Goal: Information Seeking & Learning: Find specific fact

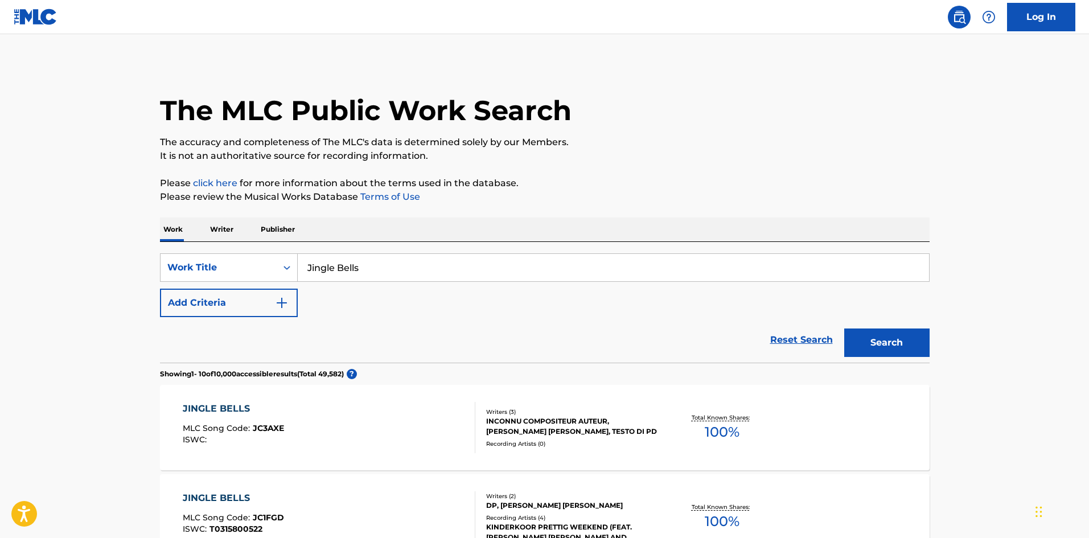
click at [219, 235] on p "Writer" at bounding box center [222, 230] width 30 height 24
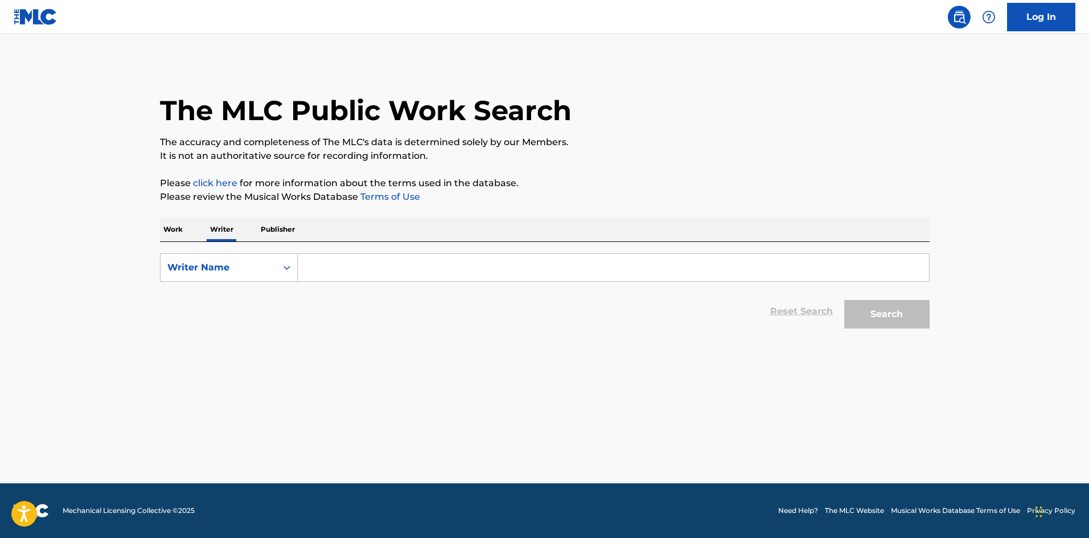
click at [321, 264] on input "Search Form" at bounding box center [614, 267] width 632 height 27
click at [335, 261] on input "Search Form" at bounding box center [614, 267] width 632 height 27
type input "[PERSON_NAME] [PERSON_NAME]"
click at [881, 320] on button "Search" at bounding box center [887, 314] width 85 height 28
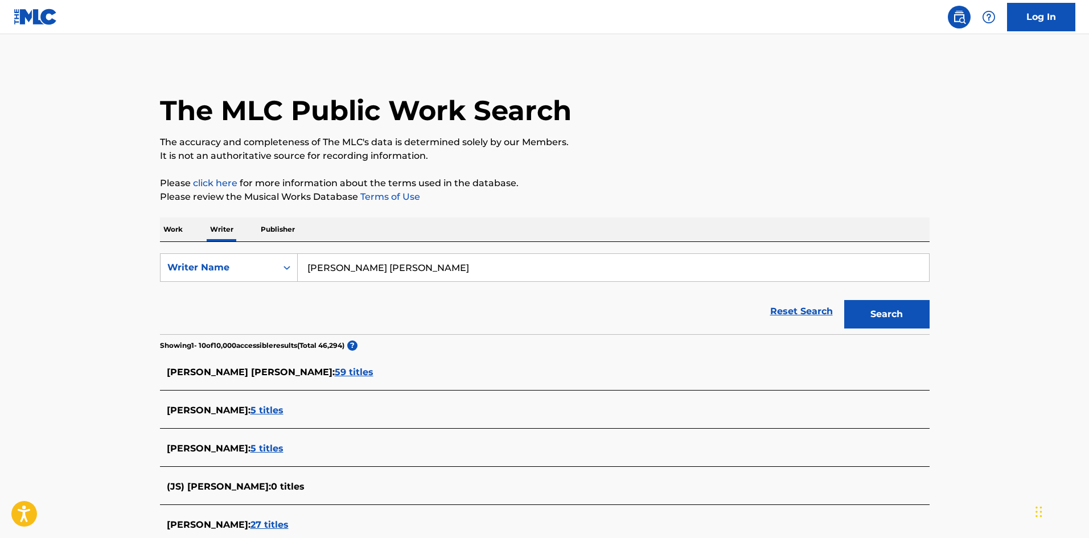
click at [335, 370] on span "59 titles" at bounding box center [354, 372] width 39 height 11
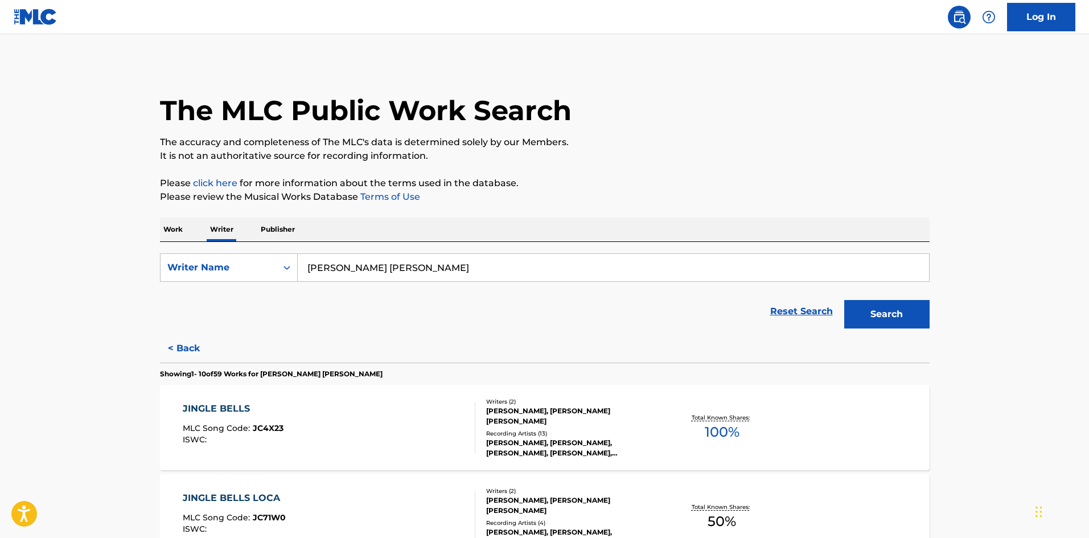
click at [175, 230] on p "Work" at bounding box center [173, 230] width 26 height 24
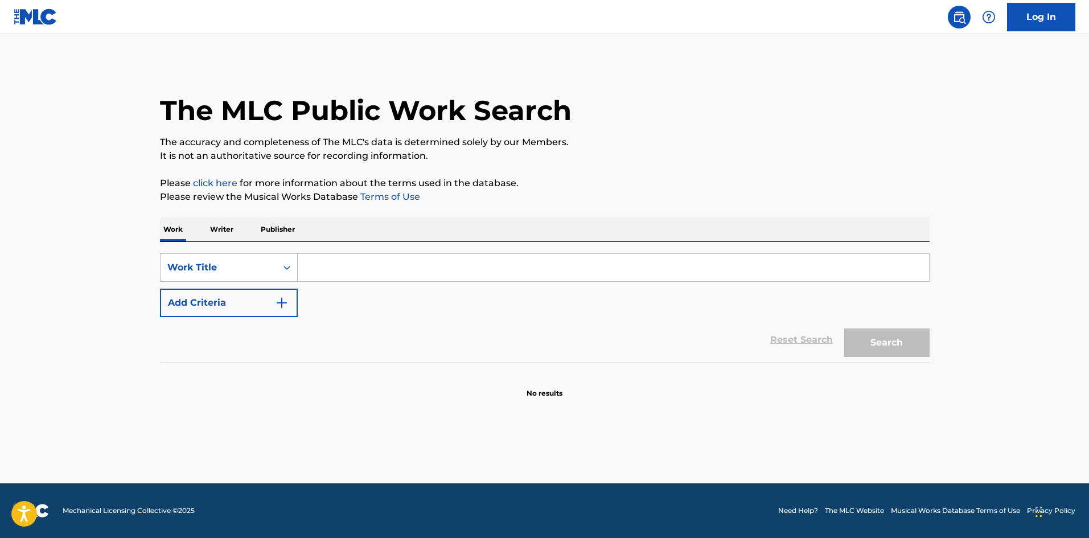
click at [333, 273] on input "Search Form" at bounding box center [614, 267] width 632 height 27
type input "[DATE] [DATE]"
click at [845, 329] on button "Search" at bounding box center [887, 343] width 85 height 28
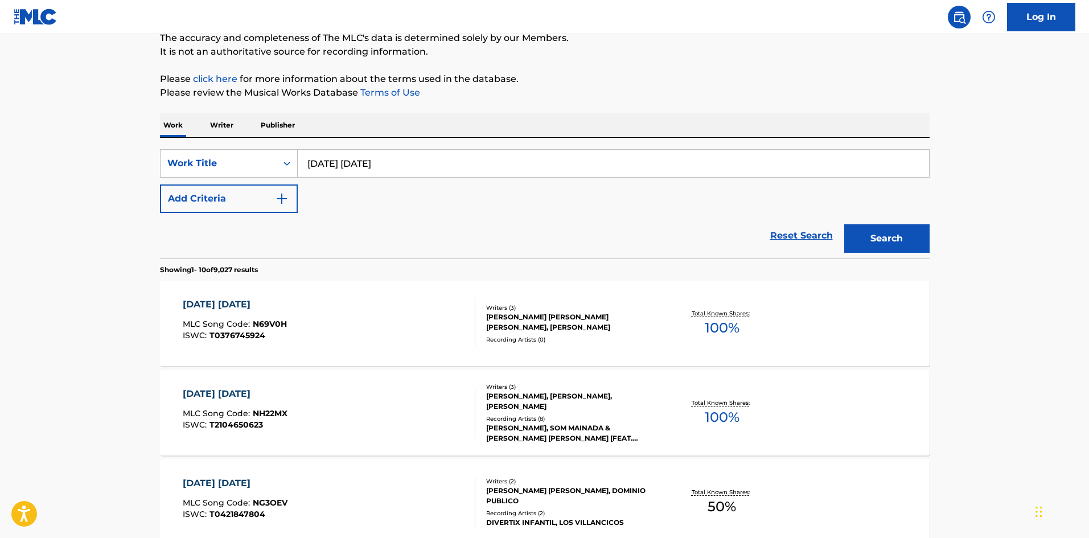
scroll to position [114, 0]
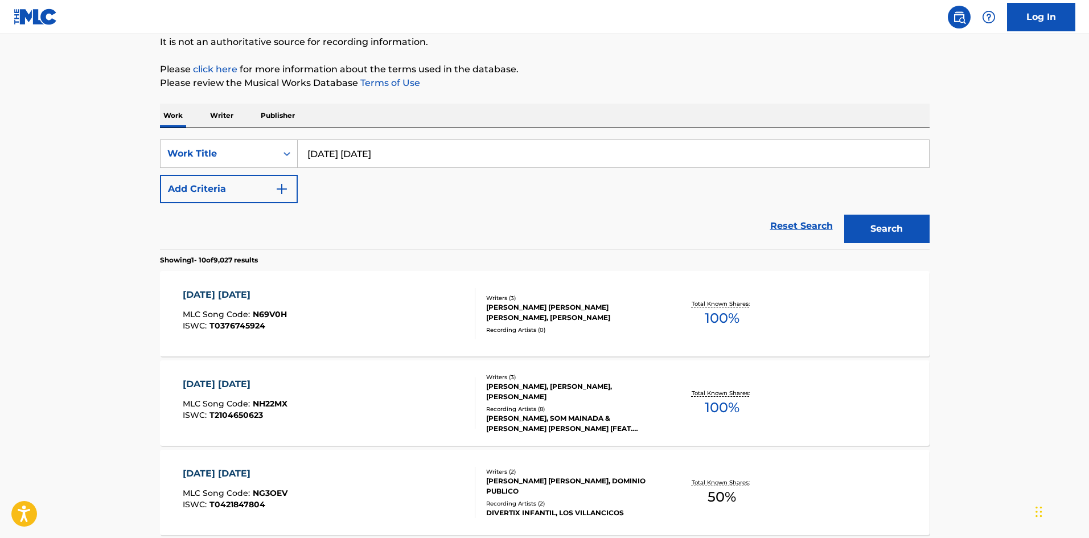
click at [215, 116] on p "Writer" at bounding box center [222, 116] width 30 height 24
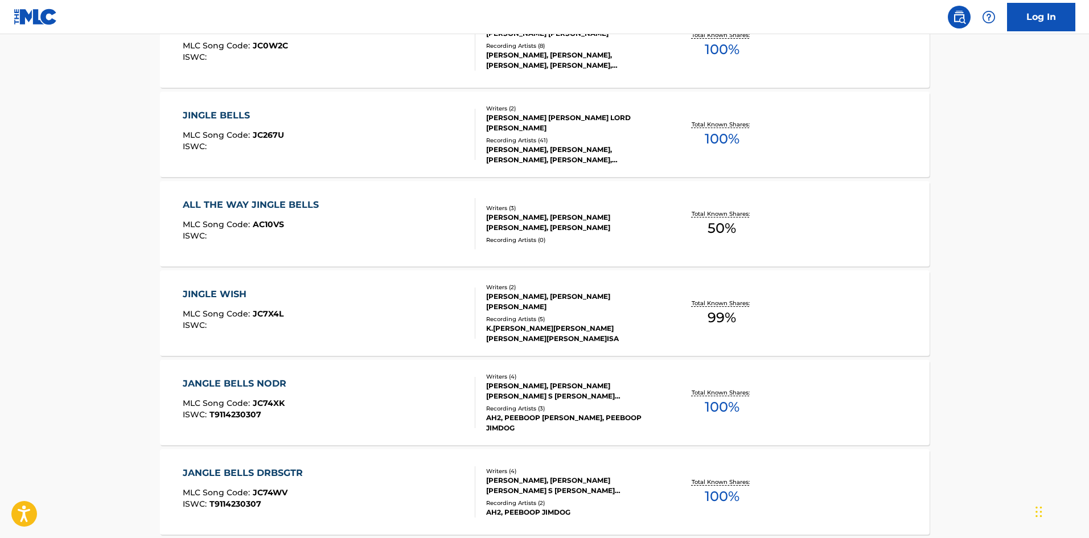
scroll to position [856, 0]
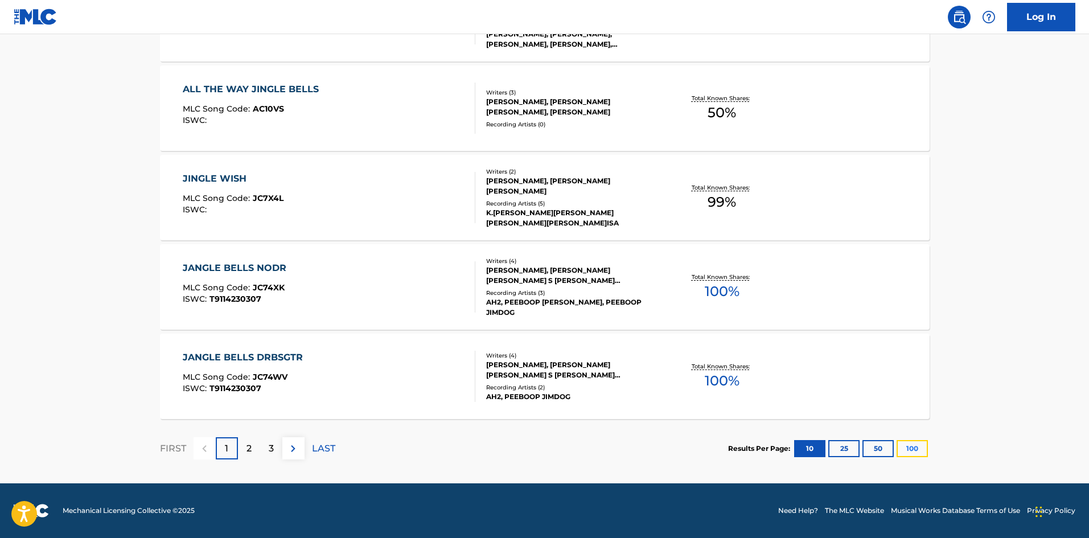
click at [905, 445] on button "100" at bounding box center [912, 448] width 31 height 17
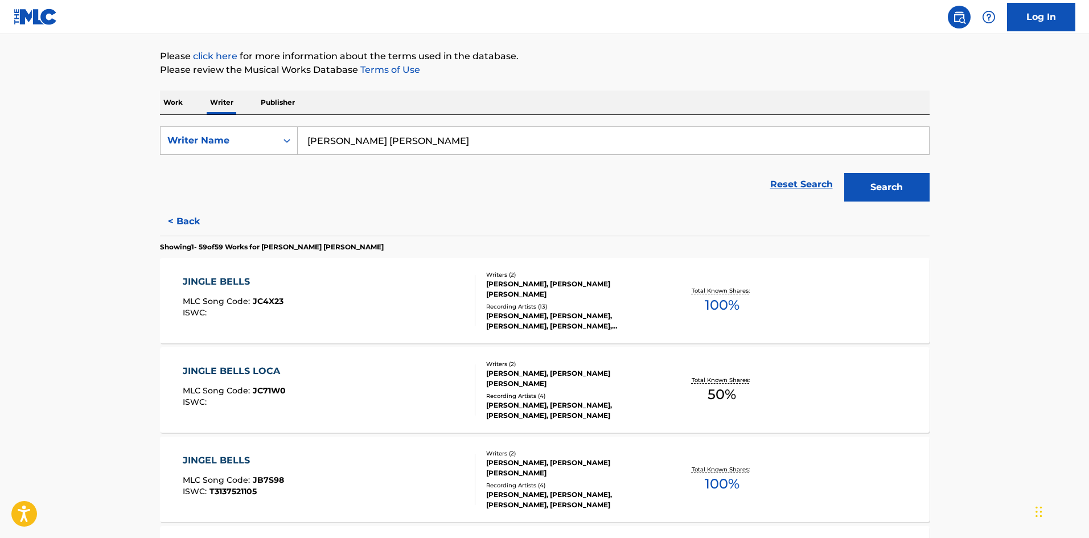
scroll to position [0, 0]
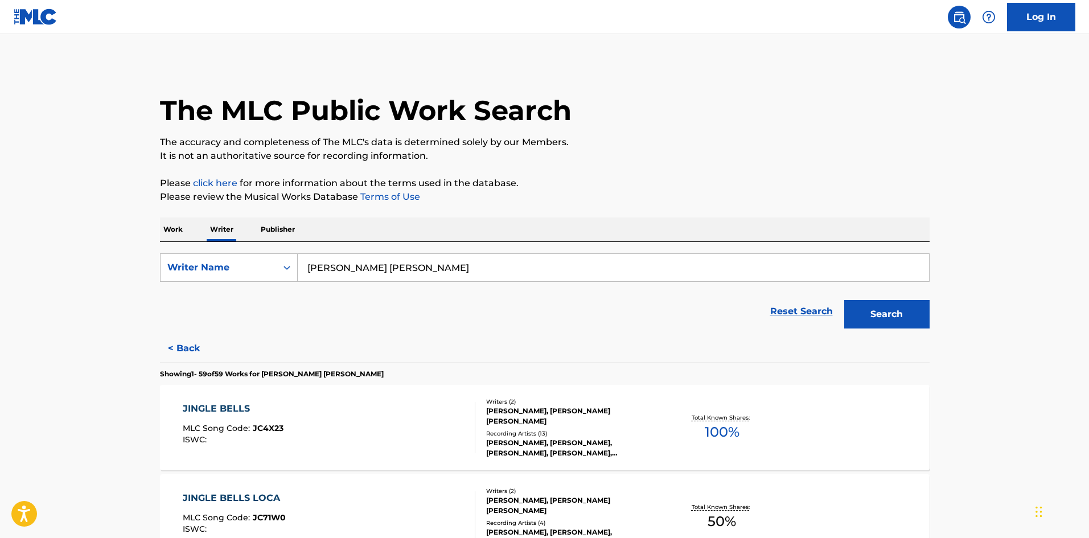
click at [181, 228] on p "Work" at bounding box center [173, 230] width 26 height 24
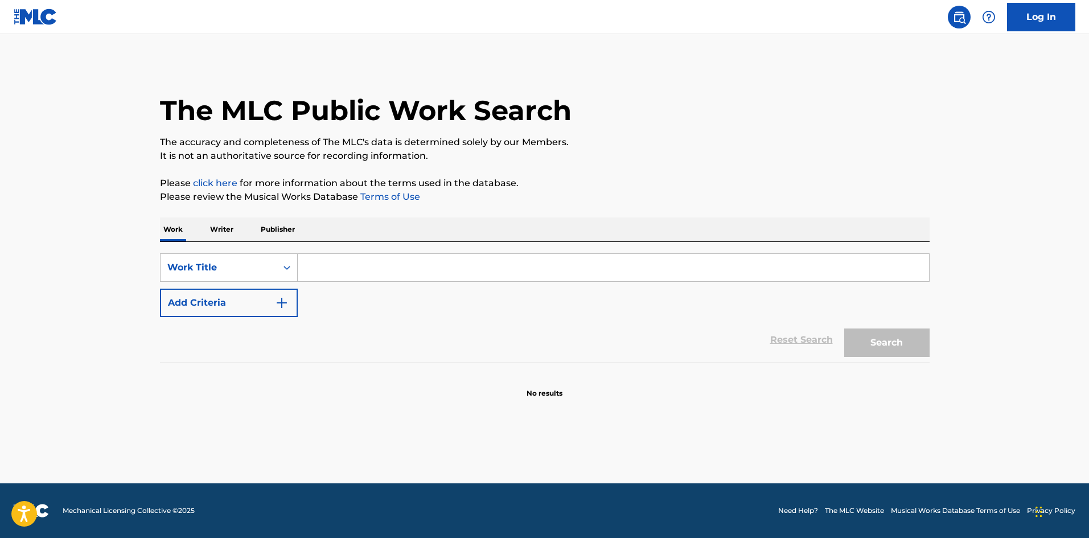
click at [344, 269] on input "Search Form" at bounding box center [614, 267] width 632 height 27
type input "Jingle Bells"
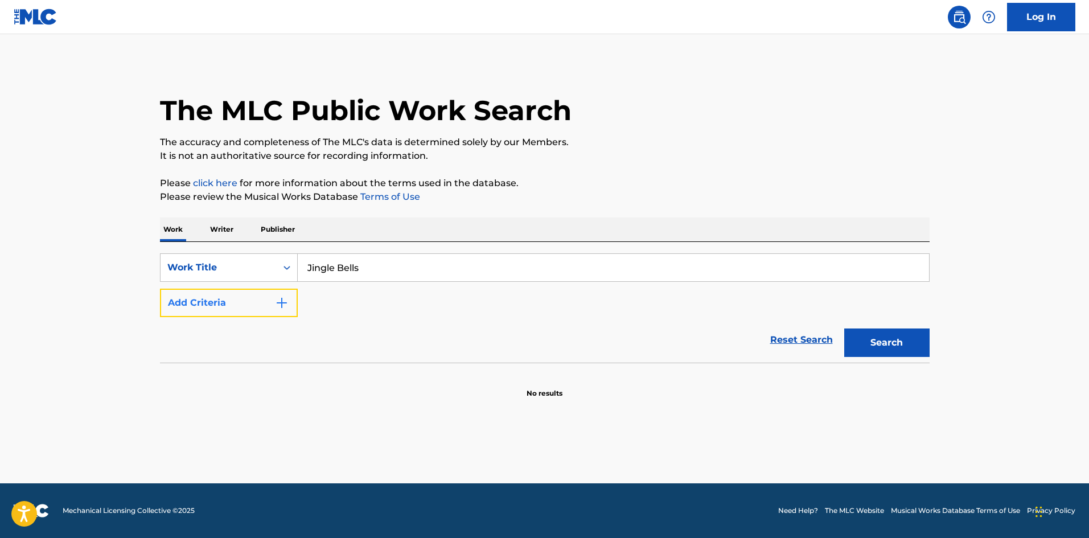
click at [228, 302] on button "Add Criteria" at bounding box center [229, 303] width 138 height 28
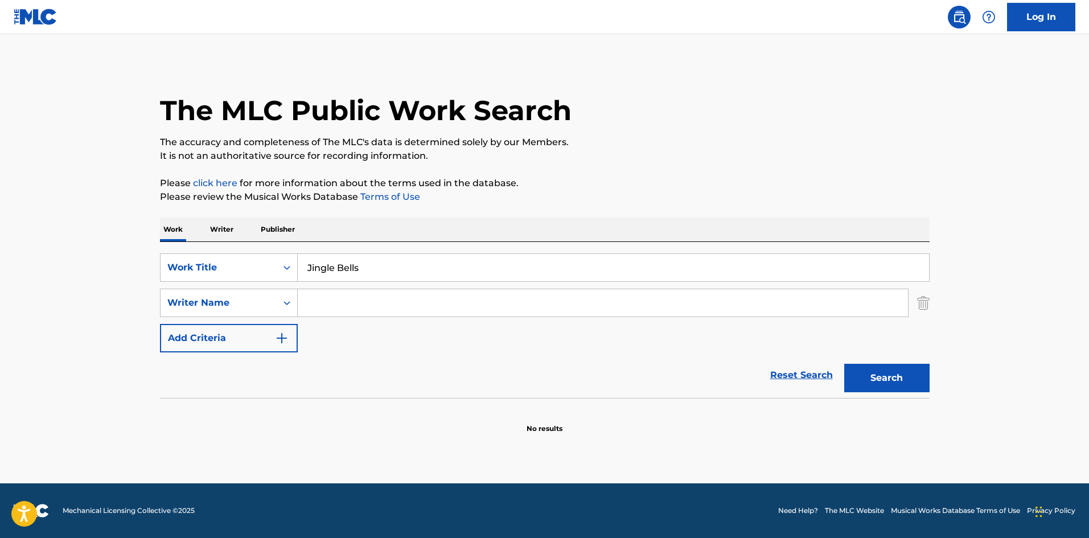
click at [320, 309] on input "Search Form" at bounding box center [603, 302] width 610 height 27
click at [326, 305] on input "Search Form" at bounding box center [603, 302] width 610 height 27
click at [220, 230] on p "Writer" at bounding box center [222, 230] width 30 height 24
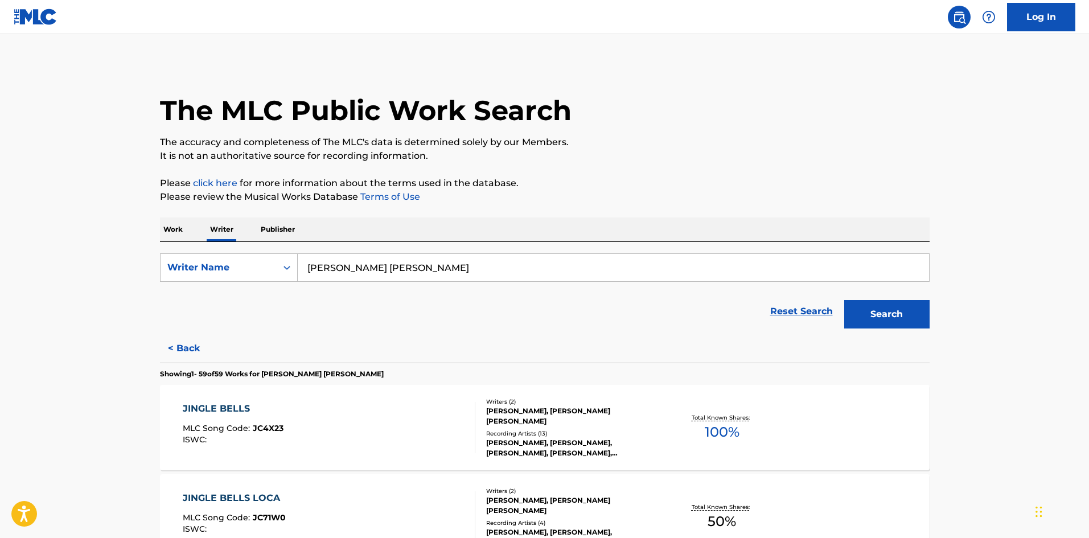
drag, startPoint x: 412, startPoint y: 272, endPoint x: 305, endPoint y: 273, distance: 107.1
click at [305, 273] on input "[PERSON_NAME] [PERSON_NAME]" at bounding box center [614, 267] width 632 height 27
click at [305, 279] on input "[PERSON_NAME] [PERSON_NAME]" at bounding box center [614, 267] width 632 height 27
click at [179, 230] on p "Work" at bounding box center [173, 230] width 26 height 24
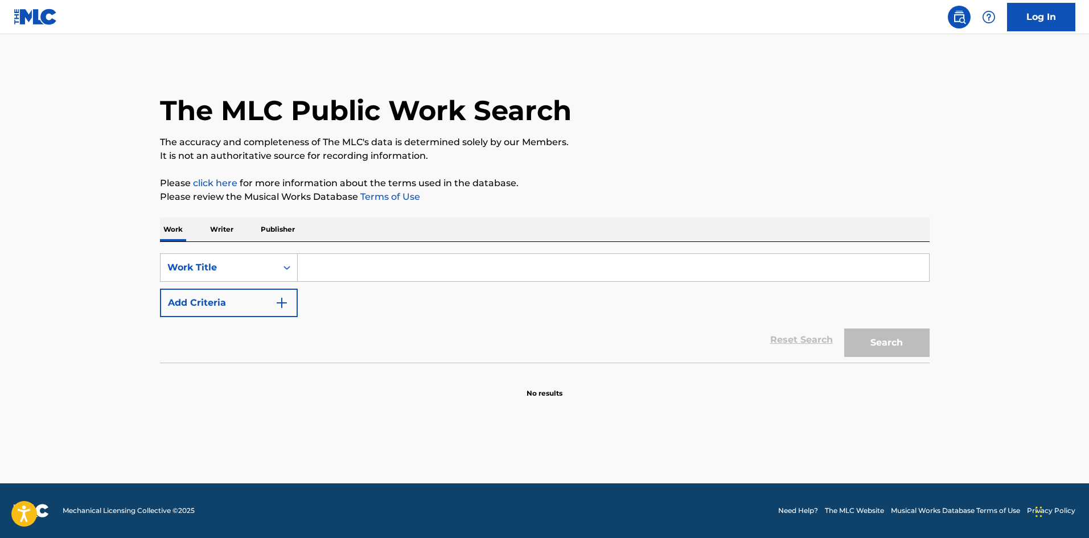
click at [334, 265] on input "Search Form" at bounding box center [614, 267] width 632 height 27
type input "Jingle Bells"
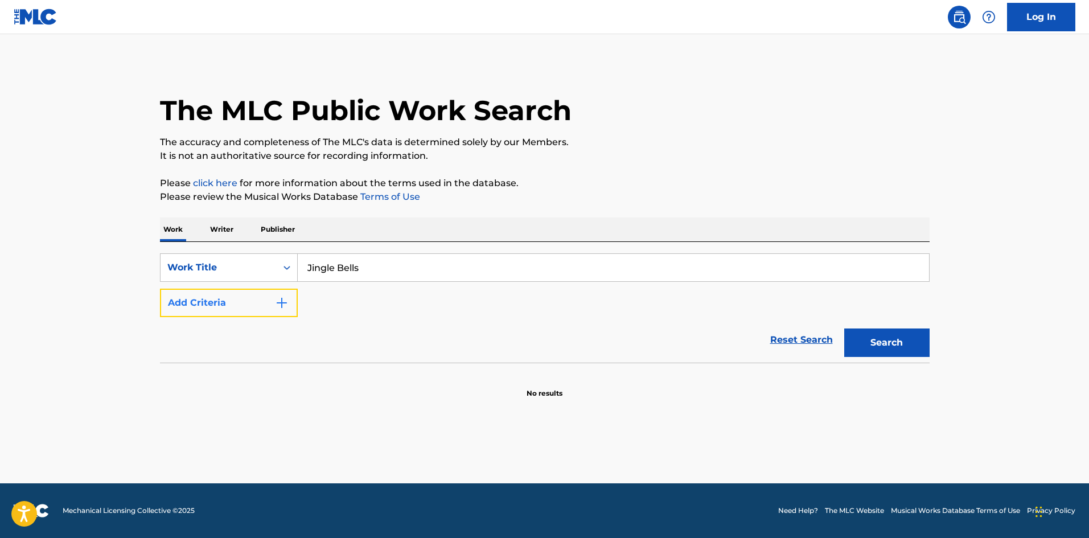
click at [220, 301] on button "Add Criteria" at bounding box center [229, 303] width 138 height 28
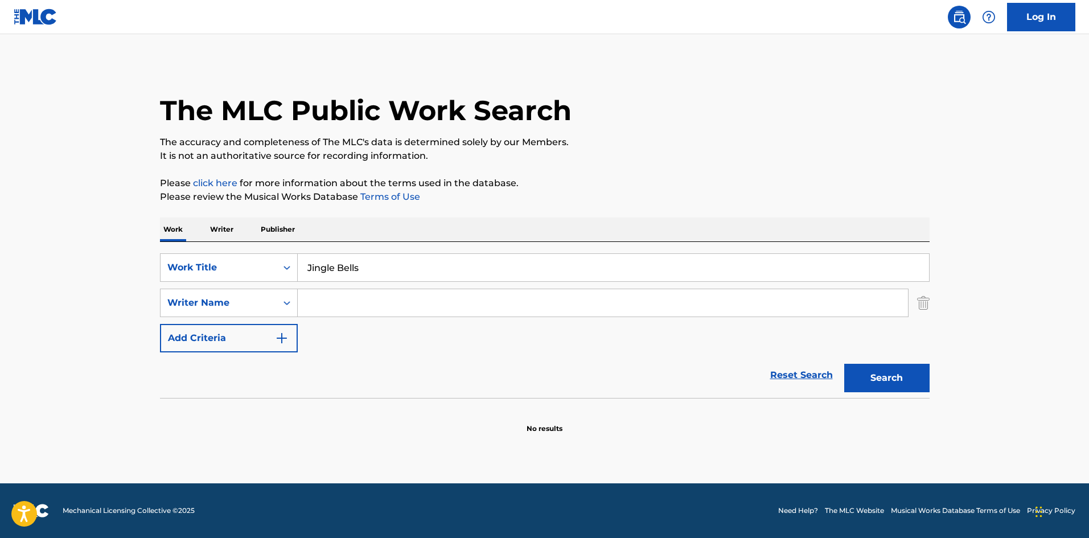
click at [343, 299] on input "Search Form" at bounding box center [603, 302] width 610 height 27
paste input "[TECHNICAL_ID]"
type input "[TECHNICAL_ID]"
click at [218, 227] on p "Writer" at bounding box center [222, 230] width 30 height 24
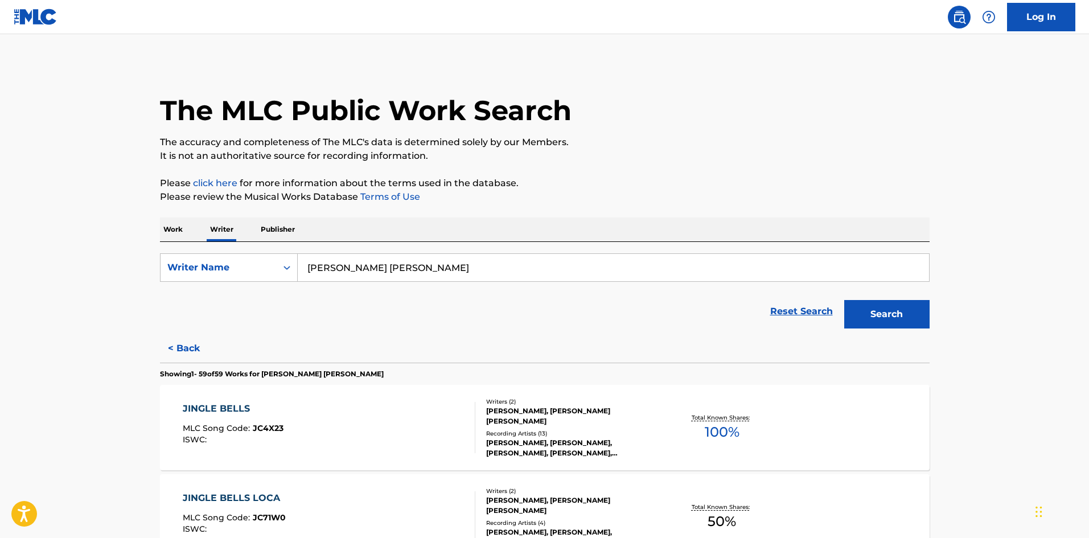
click at [386, 267] on input "[PERSON_NAME] [PERSON_NAME]" at bounding box center [614, 267] width 632 height 27
click at [183, 227] on p "Work" at bounding box center [173, 230] width 26 height 24
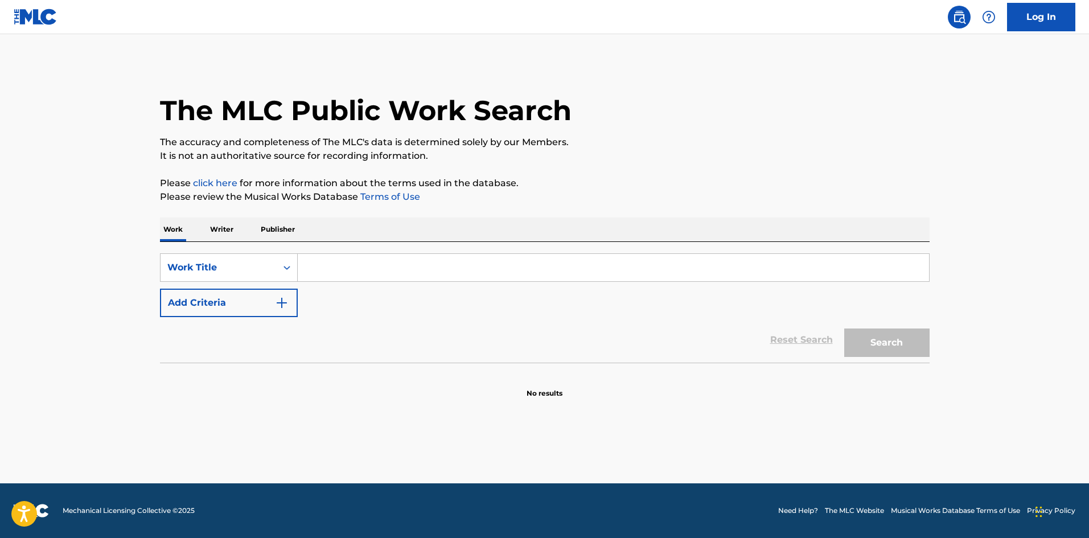
click at [343, 272] on input "Search Form" at bounding box center [614, 267] width 632 height 27
type input "Jingle Bells"
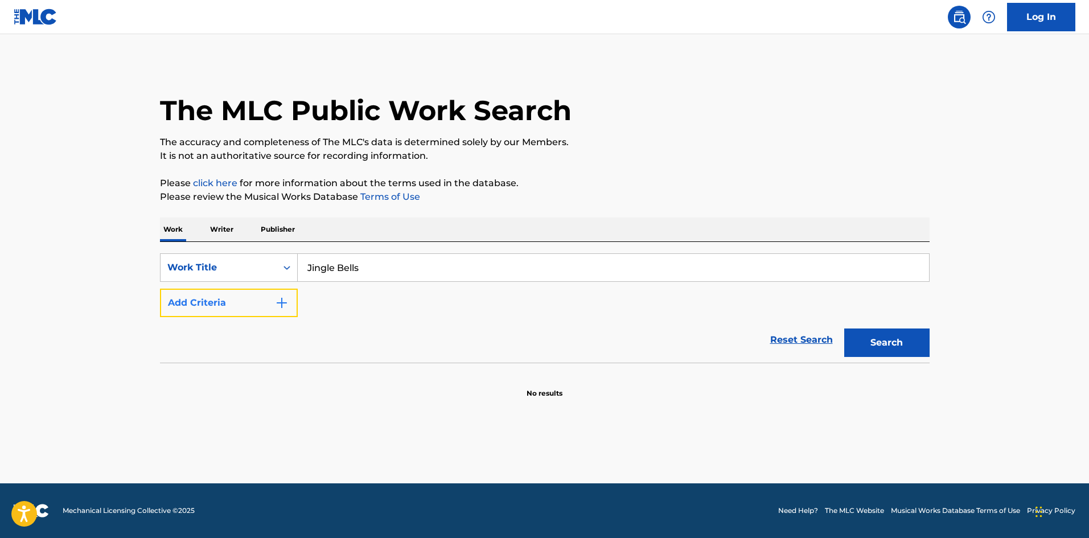
click at [229, 309] on button "Add Criteria" at bounding box center [229, 303] width 138 height 28
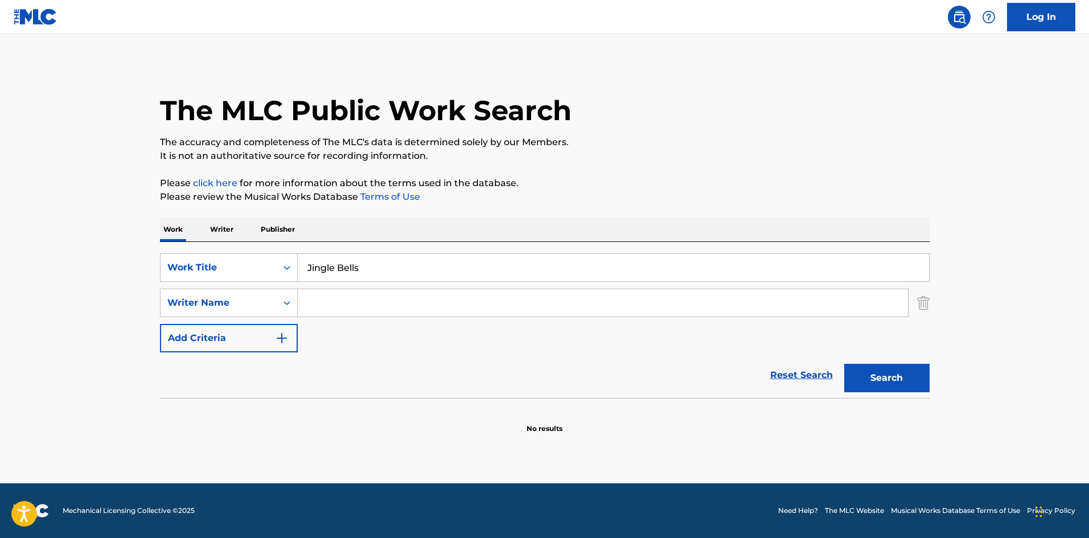
click at [316, 301] on input "Search Form" at bounding box center [603, 302] width 610 height 27
paste input "[PERSON_NAME] [PERSON_NAME]"
type input "[PERSON_NAME] [PERSON_NAME]"
click at [872, 377] on button "Search" at bounding box center [887, 378] width 85 height 28
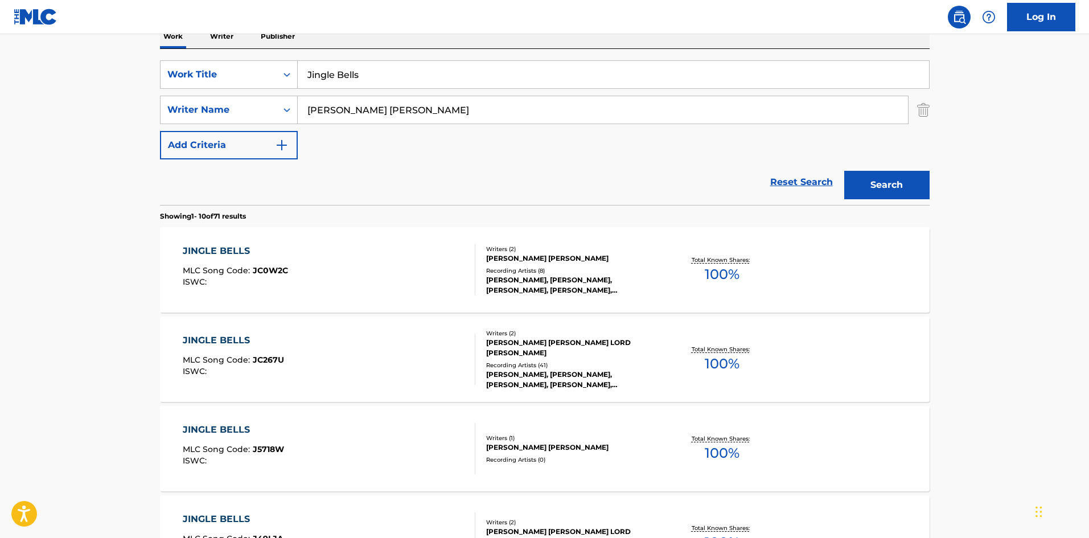
scroll to position [57, 0]
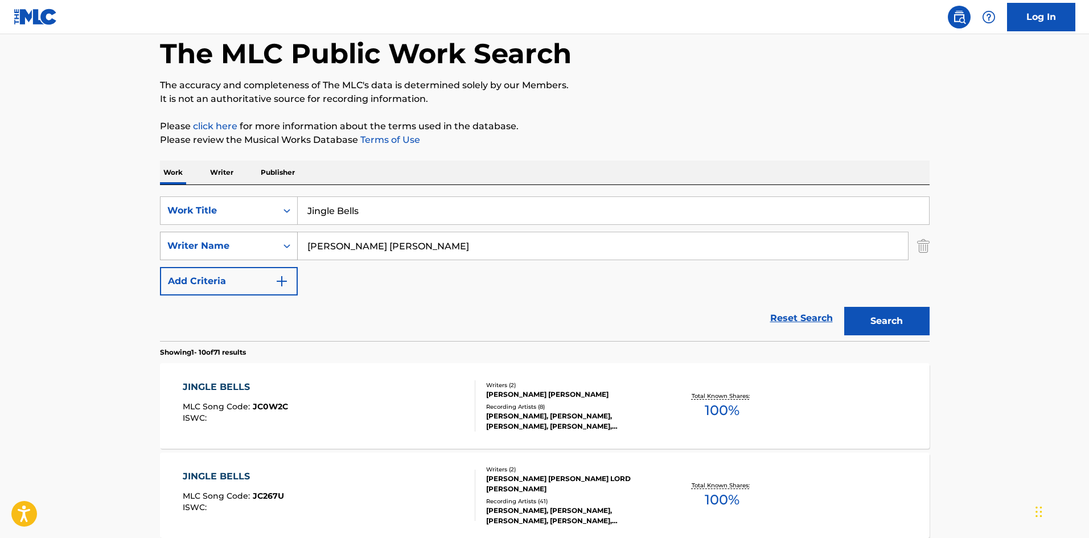
drag, startPoint x: 429, startPoint y: 243, endPoint x: 289, endPoint y: 248, distance: 140.2
click at [289, 248] on div "SearchWithCriteria67523bc6-b4a1-4e2a-8987-b2f659e5862e Writer Name [PERSON_NAME…" at bounding box center [545, 246] width 770 height 28
click at [418, 245] on input "[PERSON_NAME] [PERSON_NAME]" at bounding box center [603, 245] width 610 height 27
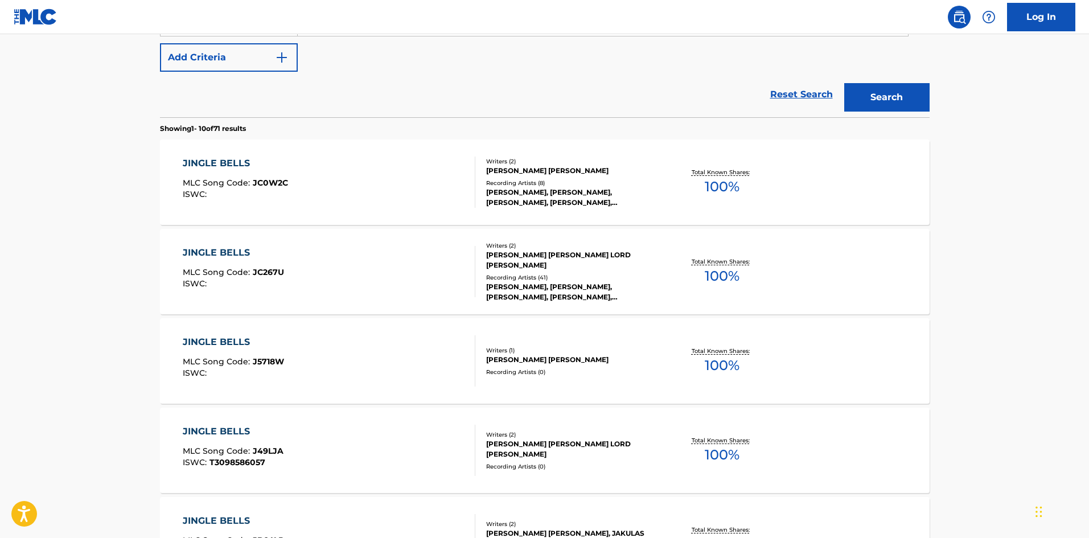
scroll to position [285, 0]
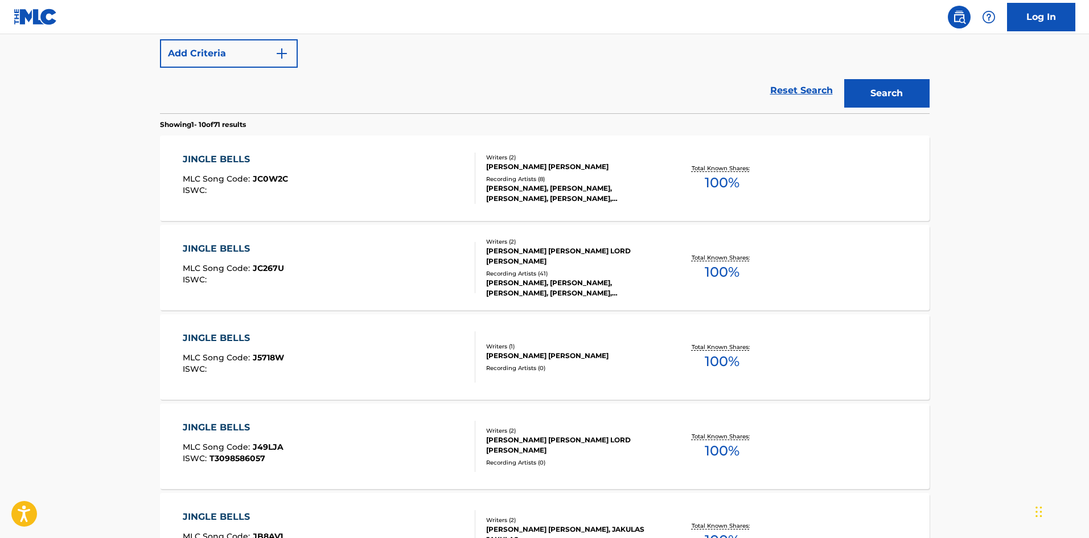
click at [262, 338] on div "JINGLE BELLS" at bounding box center [233, 338] width 101 height 14
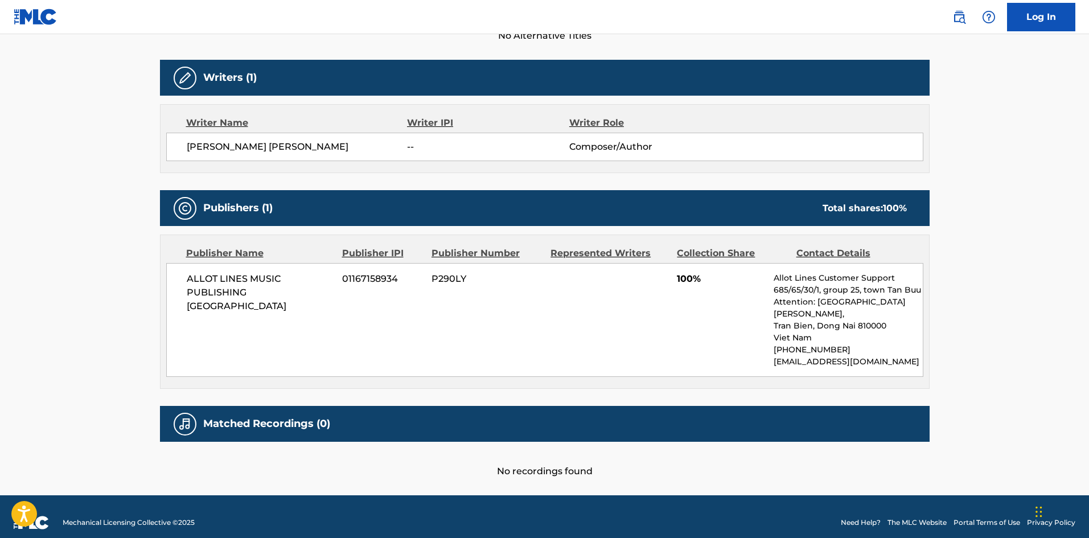
scroll to position [284, 0]
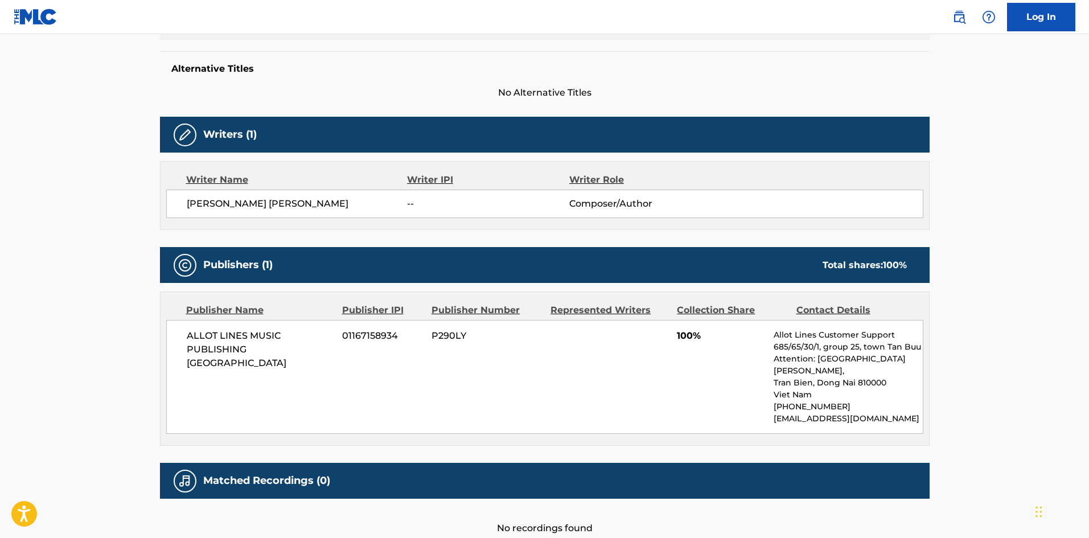
click at [87, 263] on main "< Back to public search results Copy work link JINGLE BELLS Work Detail Member …" at bounding box center [544, 151] width 1089 height 802
drag, startPoint x: 308, startPoint y: 203, endPoint x: 173, endPoint y: 202, distance: 134.4
click at [173, 202] on div "[PERSON_NAME] [PERSON_NAME] -- Composer/Author" at bounding box center [544, 204] width 757 height 28
copy span "[PERSON_NAME] [PERSON_NAME]"
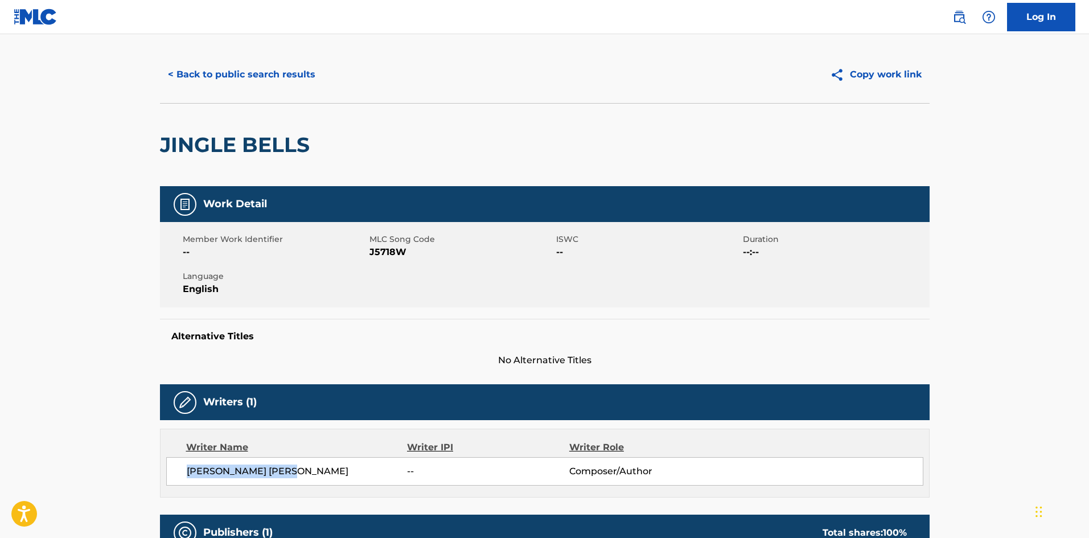
scroll to position [0, 0]
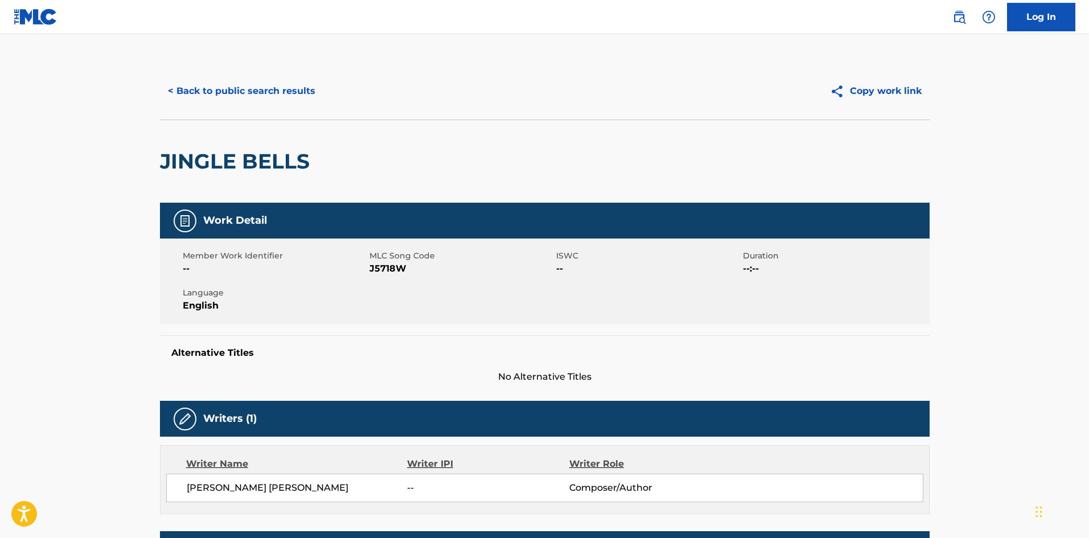
click at [276, 163] on h2 "JINGLE BELLS" at bounding box center [237, 162] width 155 height 26
copy div "JINGLE BELLS"
click at [379, 268] on span "J5718W" at bounding box center [462, 269] width 184 height 14
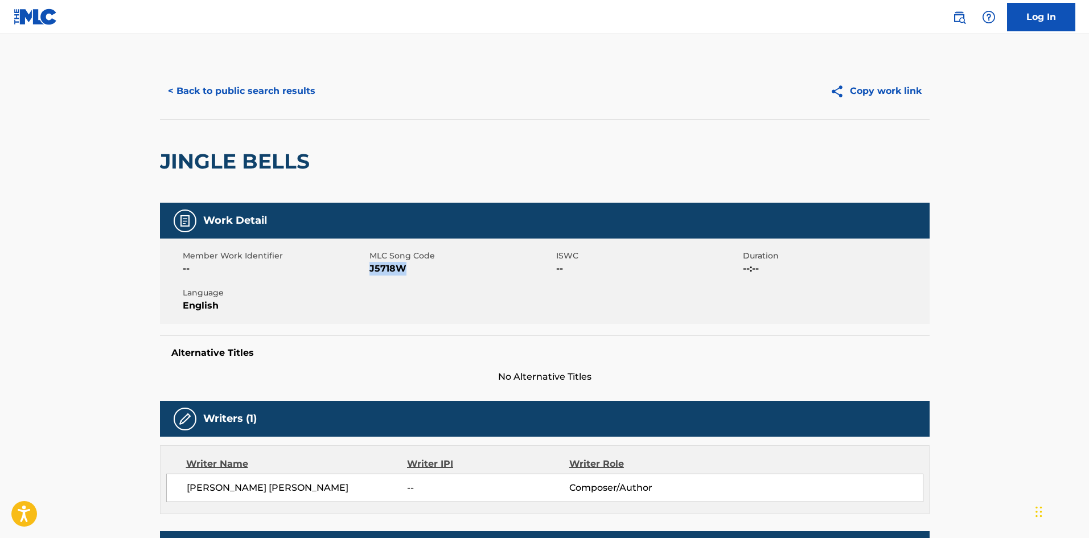
click at [379, 268] on span "J5718W" at bounding box center [462, 269] width 184 height 14
copy span "J5718W"
click at [187, 83] on button "< Back to public search results" at bounding box center [241, 91] width 163 height 28
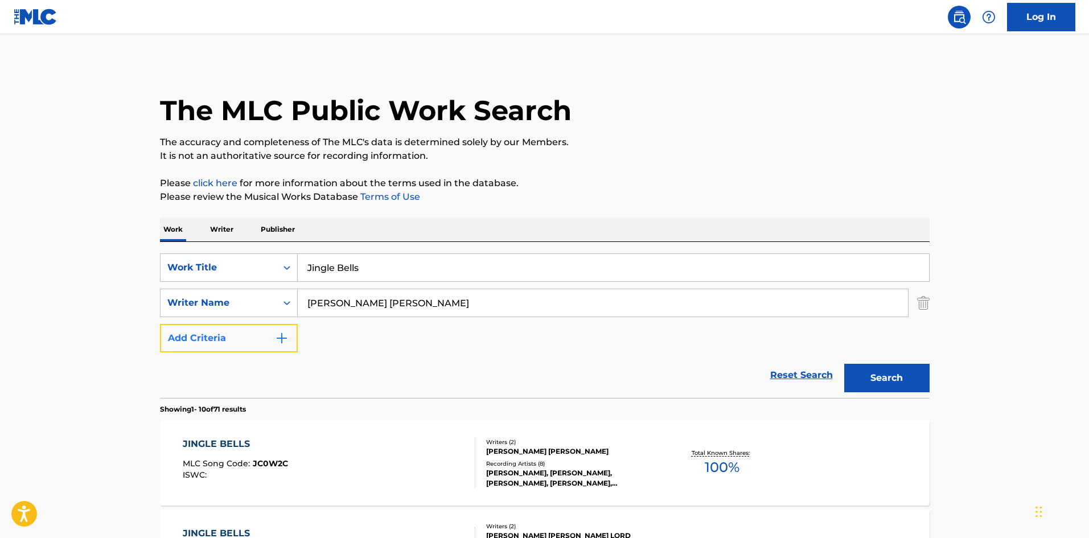
click at [239, 336] on button "Add Criteria" at bounding box center [229, 338] width 138 height 28
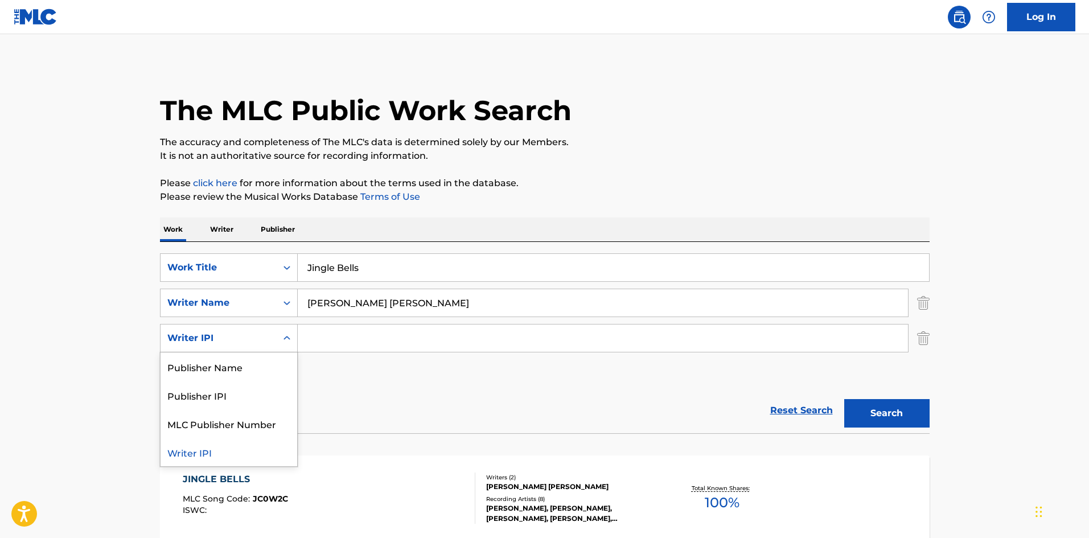
click at [286, 343] on icon "Search Form" at bounding box center [286, 338] width 11 height 11
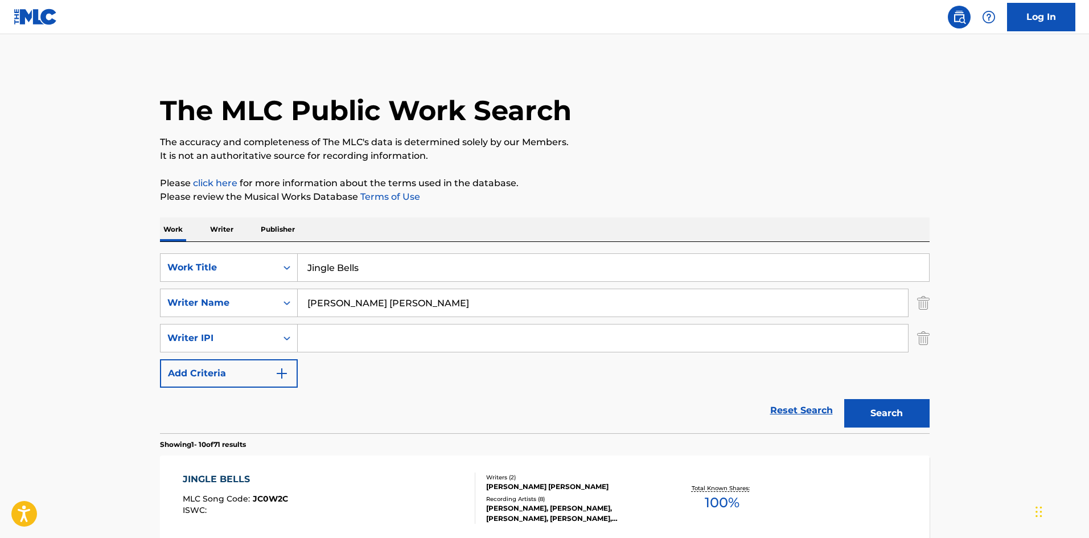
drag, startPoint x: 425, startPoint y: 302, endPoint x: 239, endPoint y: 346, distance: 191.9
click at [239, 346] on div "SearchWithCriteria776e4b4d-84cc-42f6-b50d-b0afa9b8fadb Work Title Jingle Bells …" at bounding box center [545, 320] width 770 height 134
click at [375, 264] on input "Jingle Bells" at bounding box center [614, 267] width 632 height 27
paste input "[DATE], [DATE]"
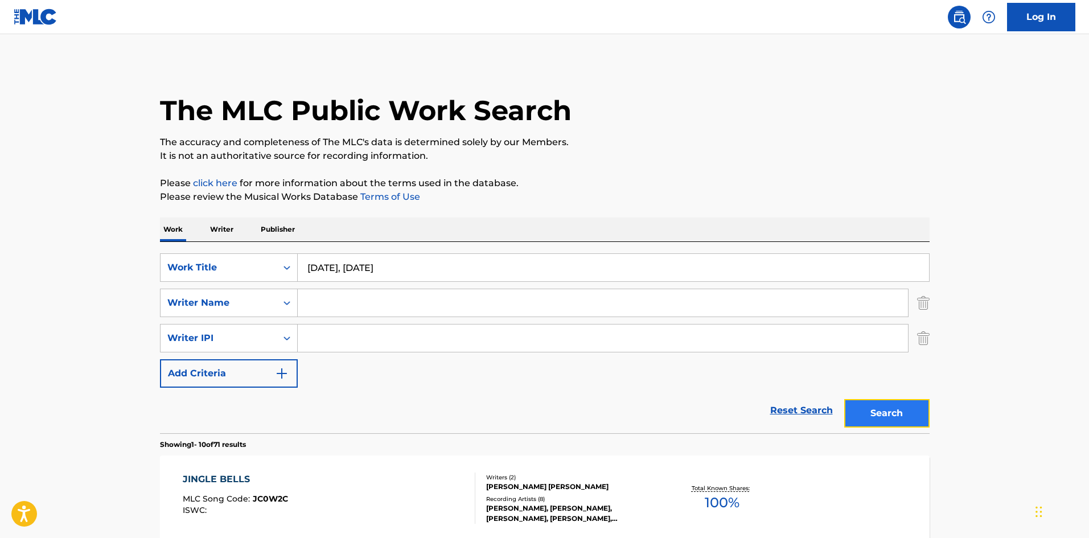
click at [881, 406] on button "Search" at bounding box center [887, 413] width 85 height 28
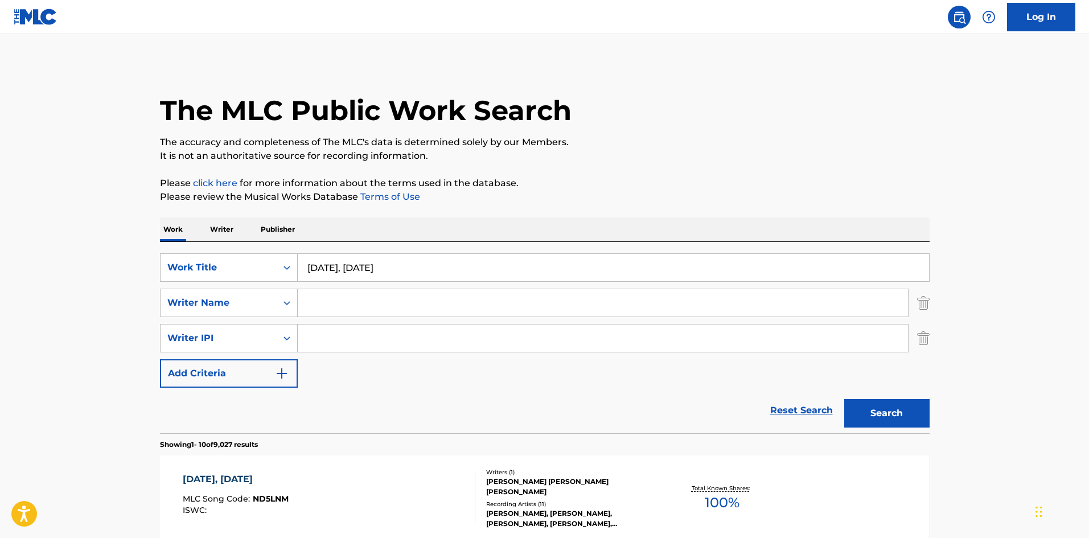
click at [410, 275] on input "[DATE], [DATE]" at bounding box center [614, 267] width 632 height 27
paste input "Jingle Bells ([DATE], [DATE])"
type input "Jingle Bells ([DATE], [DATE])"
click at [889, 408] on button "Search" at bounding box center [887, 413] width 85 height 28
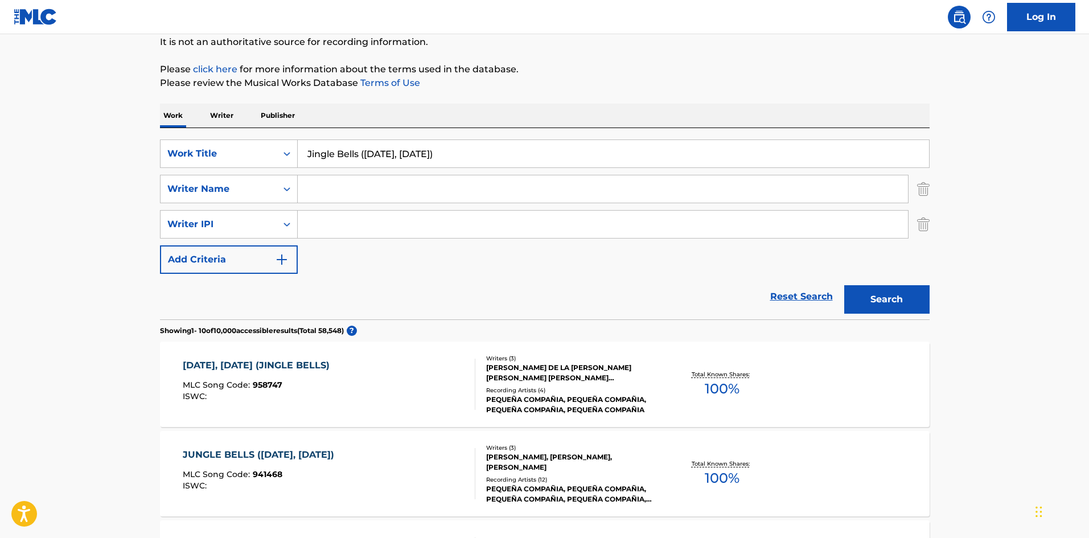
scroll to position [171, 0]
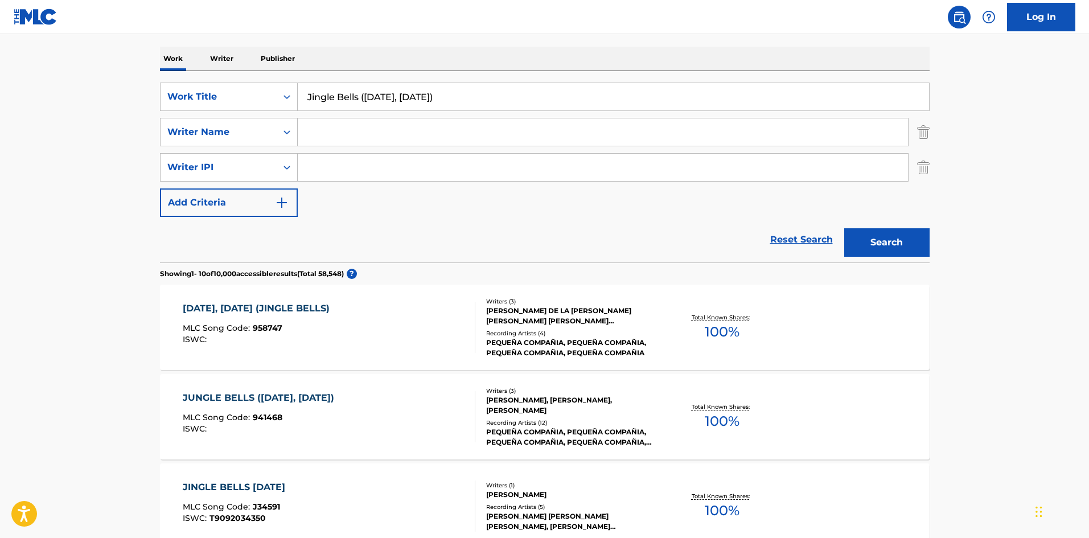
click at [335, 327] on div "MLC Song Code : 958747" at bounding box center [259, 329] width 153 height 11
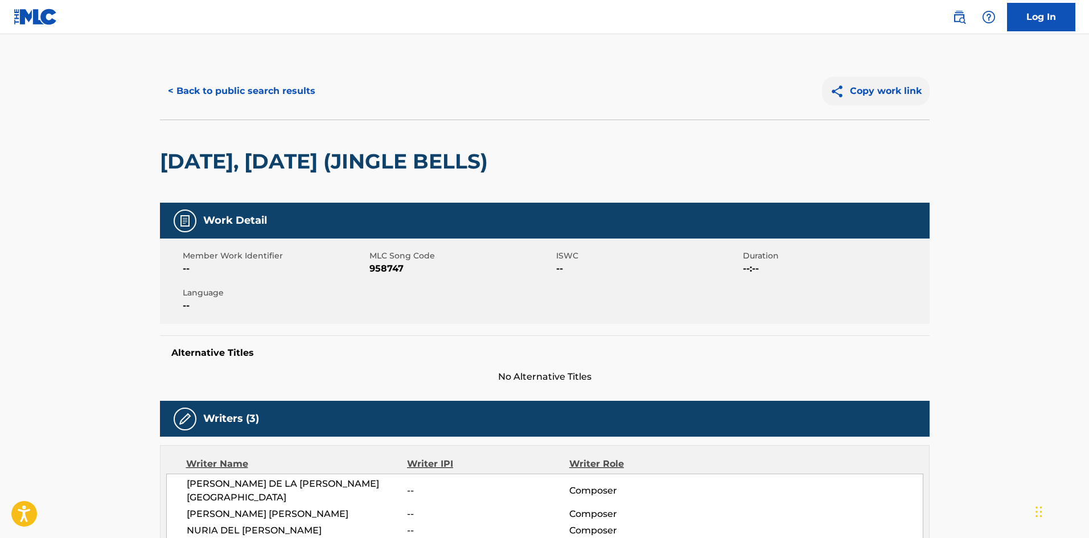
click at [846, 89] on img at bounding box center [840, 91] width 20 height 14
click at [882, 100] on button "Copy work link" at bounding box center [876, 91] width 108 height 28
click at [179, 87] on button "< Back to public search results" at bounding box center [241, 91] width 163 height 28
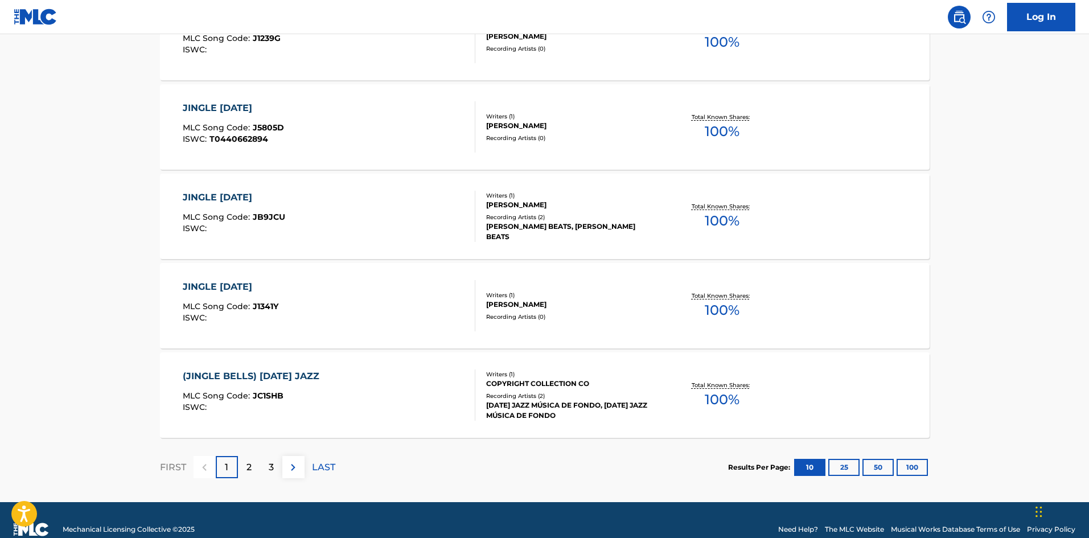
scroll to position [927, 0]
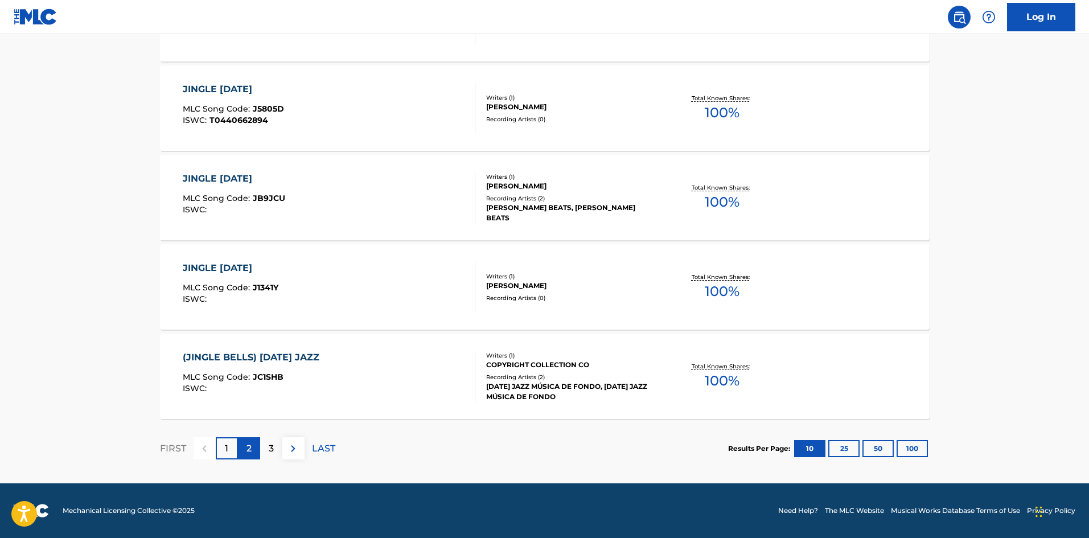
click at [241, 453] on div "2" at bounding box center [249, 448] width 22 height 22
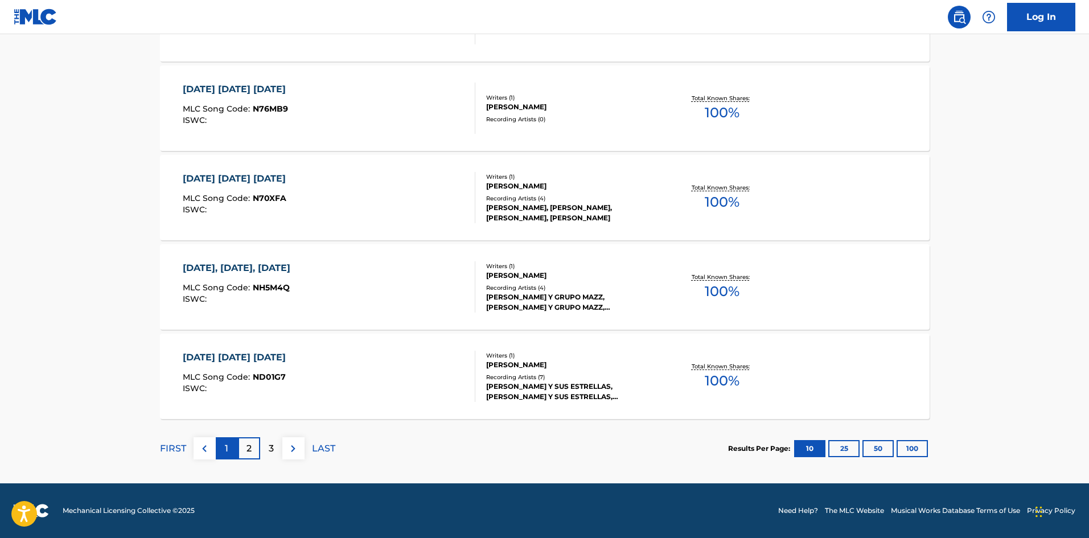
click at [230, 452] on div "1" at bounding box center [227, 448] width 22 height 22
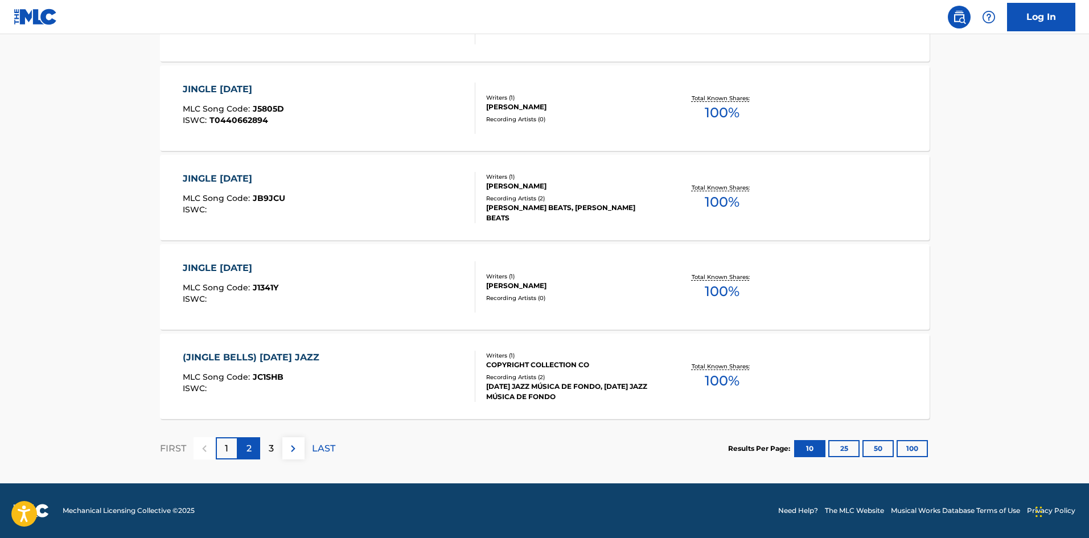
click at [244, 445] on div "2" at bounding box center [249, 448] width 22 height 22
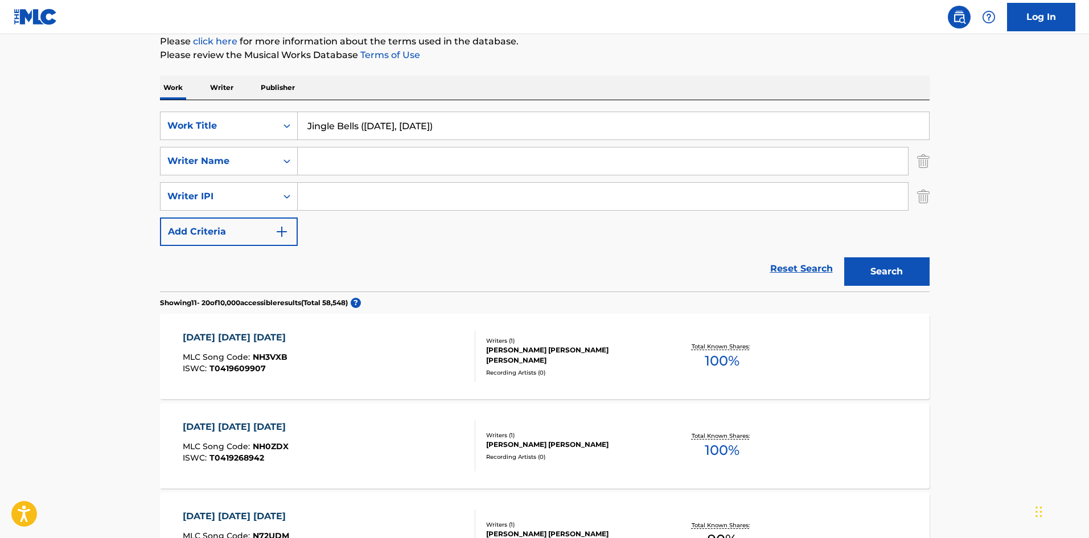
scroll to position [129, 0]
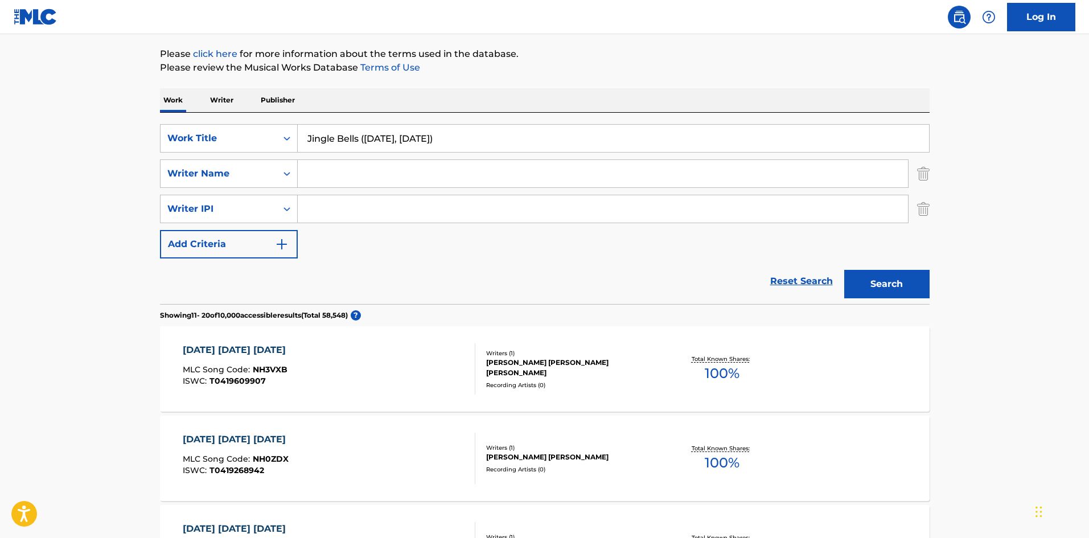
click at [467, 138] on input "Jingle Bells ([DATE], [DATE])" at bounding box center [614, 138] width 632 height 27
paste input "[PERSON_NAME] [DATE]"
type input "[PERSON_NAME] [DATE]"
click at [845, 270] on button "Search" at bounding box center [887, 284] width 85 height 28
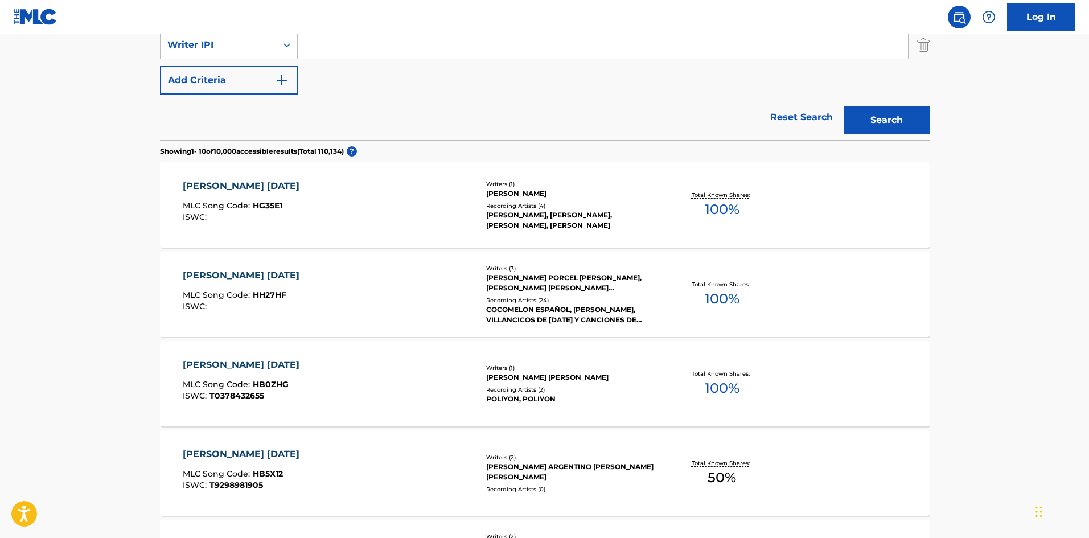
scroll to position [300, 0]
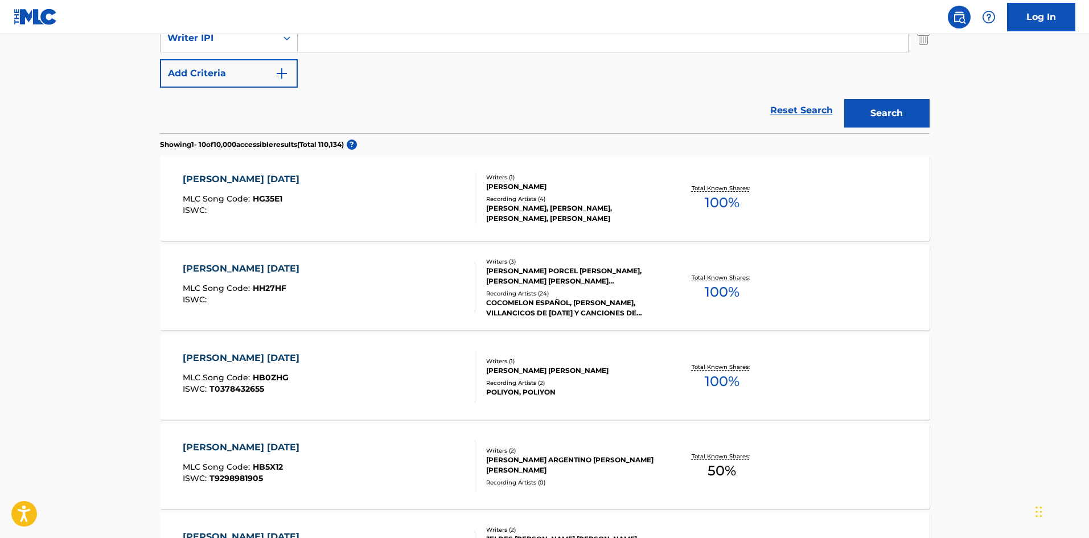
click at [374, 281] on div "[PERSON_NAME] [DATE] MLC Song Code : HH27HF ISWC :" at bounding box center [329, 287] width 293 height 51
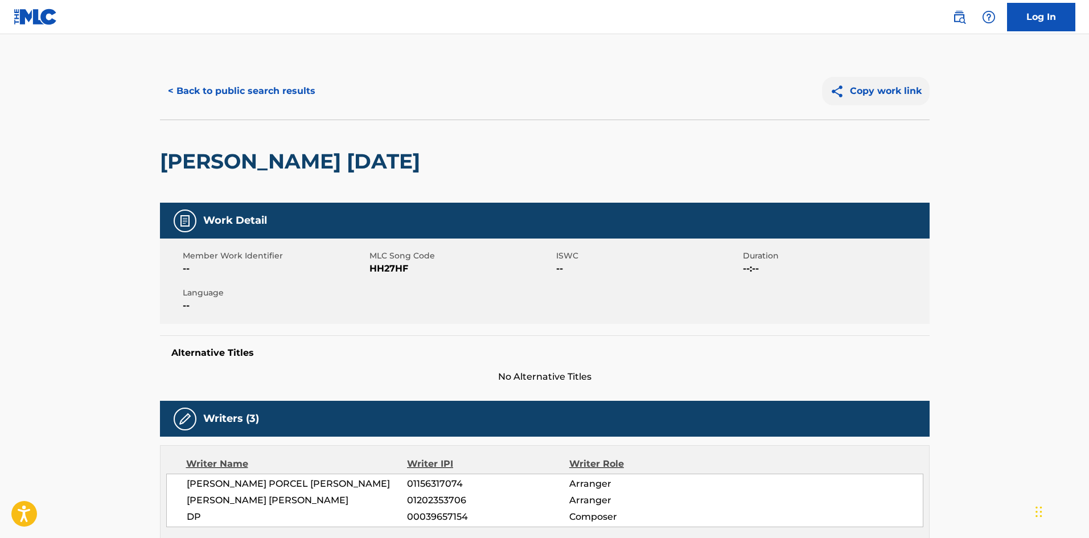
click at [884, 90] on button "Copy work link" at bounding box center [876, 91] width 108 height 28
click at [255, 100] on button "< Back to public search results" at bounding box center [241, 91] width 163 height 28
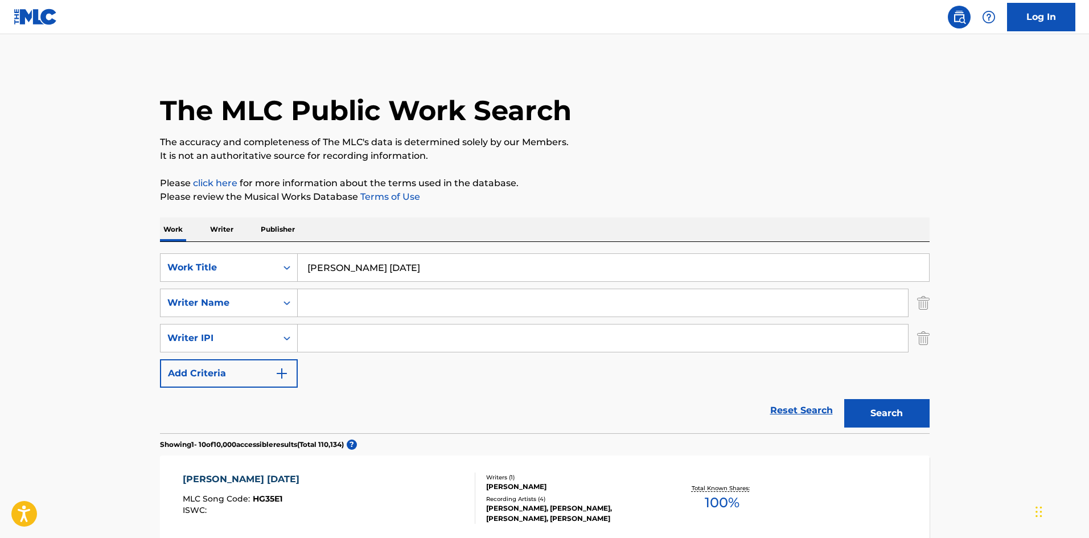
drag, startPoint x: 412, startPoint y: 273, endPoint x: 207, endPoint y: 284, distance: 204.7
click at [207, 284] on div "SearchWithCriteria776e4b4d-84cc-42f6-b50d-b0afa9b8fadb Work Title [PERSON_NAME]…" at bounding box center [545, 320] width 770 height 134
click at [845, 399] on button "Search" at bounding box center [887, 413] width 85 height 28
click at [343, 265] on input "[PERSON_NAME][DATE]" at bounding box center [614, 267] width 632 height 27
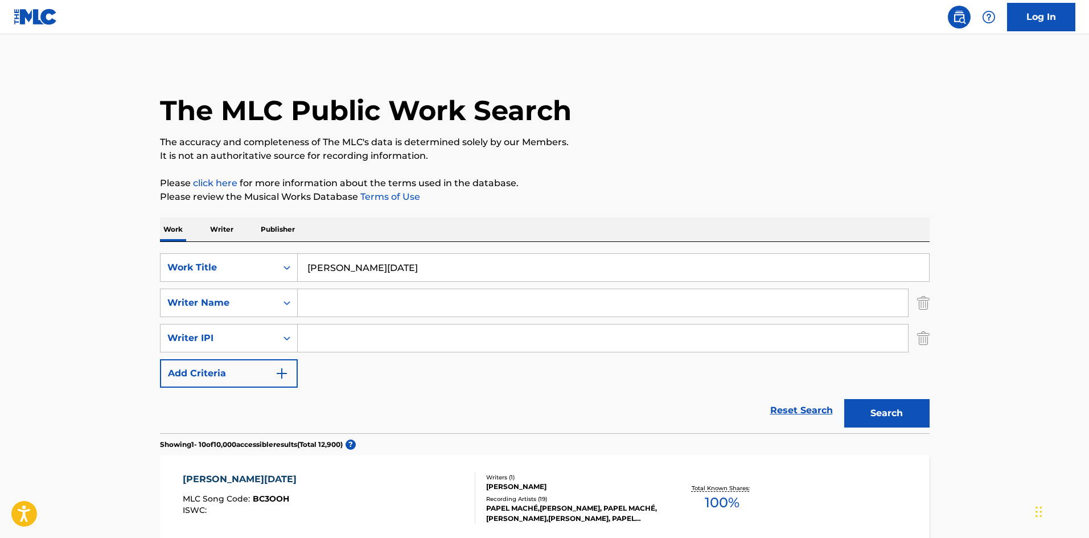
click at [343, 265] on input "[PERSON_NAME][DATE]" at bounding box center [614, 267] width 632 height 27
click at [845, 399] on button "Search" at bounding box center [887, 413] width 85 height 28
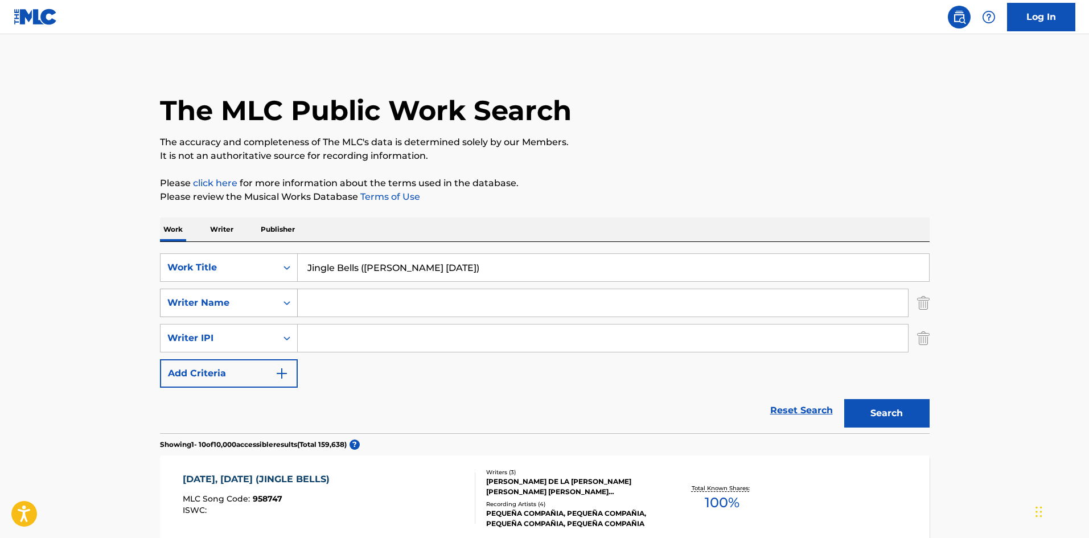
drag, startPoint x: 464, startPoint y: 268, endPoint x: 281, endPoint y: 303, distance: 186.2
click at [281, 303] on div "SearchWithCriteria776e4b4d-84cc-42f6-b50d-b0afa9b8fadb Work Title Jingle Bells …" at bounding box center [545, 320] width 770 height 134
type input "White Christmas ([PERSON_NAME][DATE])"
click at [845, 399] on button "Search" at bounding box center [887, 413] width 85 height 28
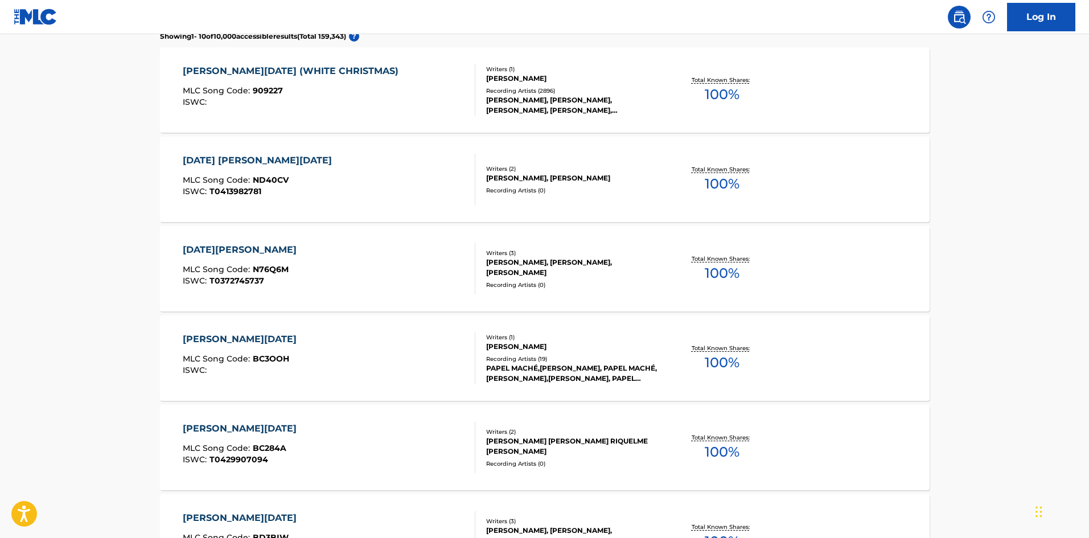
scroll to position [285, 0]
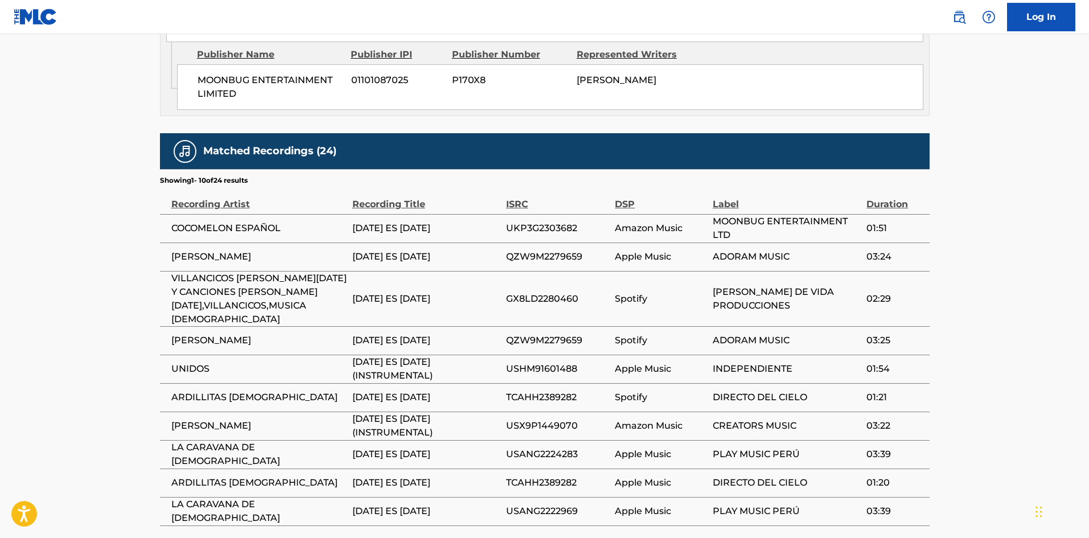
scroll to position [683, 0]
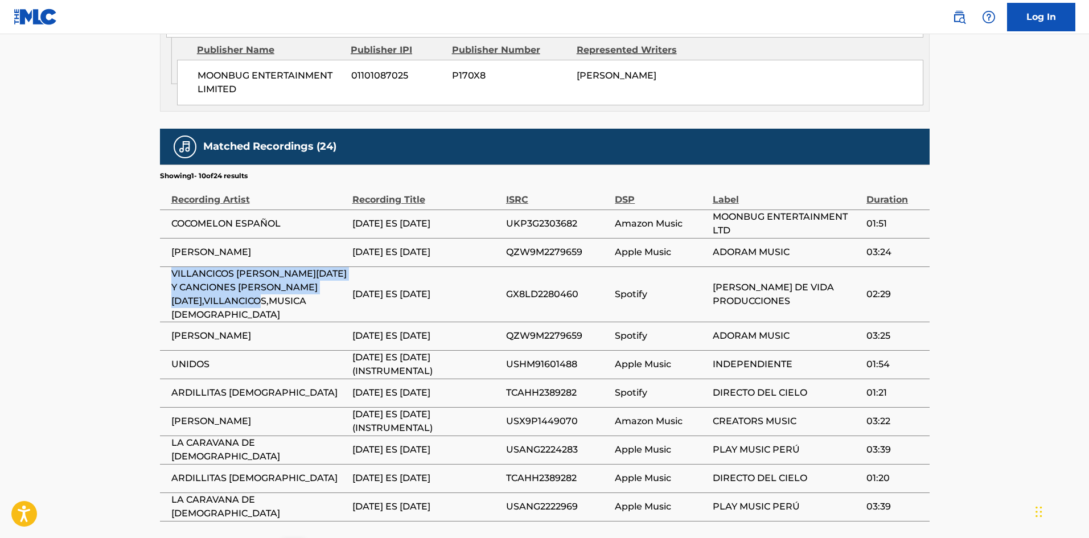
drag, startPoint x: 229, startPoint y: 306, endPoint x: 162, endPoint y: 267, distance: 78.0
click at [162, 267] on td "VILLANCICOS DE [DATE] Y CANCIONES DE [DATE],VILLANCICOS,MUSICA [DEMOGRAPHIC_DAT…" at bounding box center [256, 294] width 192 height 55
click at [162, 269] on td "VILLANCICOS DE [DATE] Y CANCIONES DE [DATE],VILLANCICOS,MUSICA [DEMOGRAPHIC_DAT…" at bounding box center [256, 294] width 192 height 55
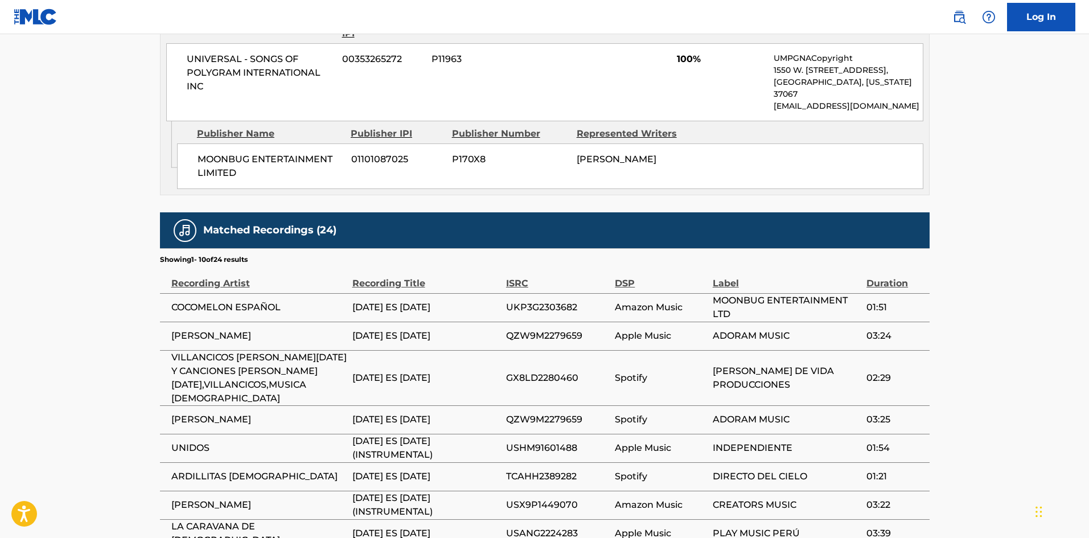
scroll to position [626, 0]
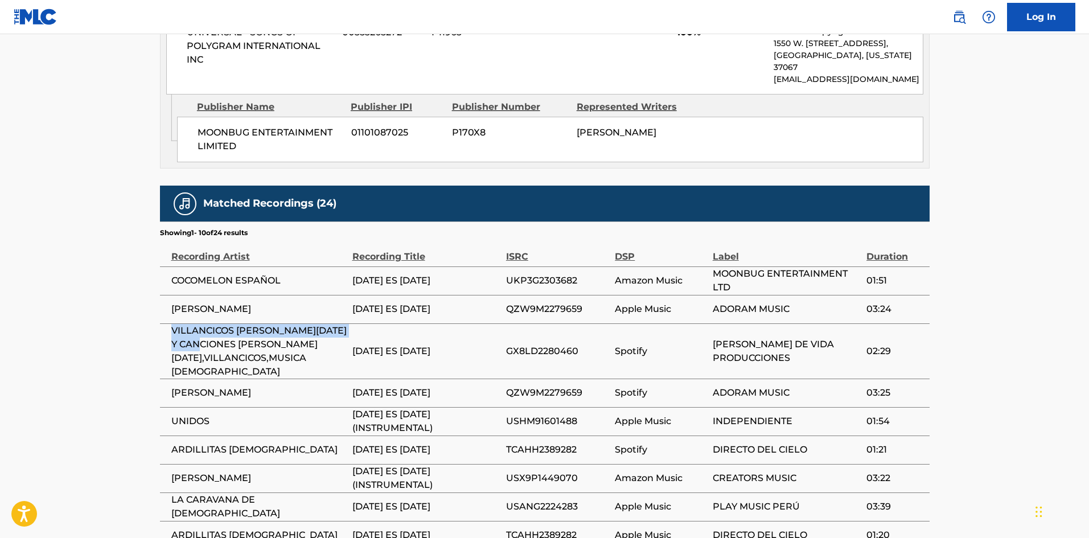
drag, startPoint x: 174, startPoint y: 322, endPoint x: 253, endPoint y: 331, distance: 79.7
click at [253, 331] on span "VILLANCICOS DE [DATE] Y CANCIONES DE [DATE],VILLANCICOS,MUSICA [DEMOGRAPHIC_DAT…" at bounding box center [258, 351] width 175 height 55
click at [240, 355] on span "VILLANCICOS DE [DATE] Y CANCIONES DE [DATE],VILLANCICOS,MUSICA [DEMOGRAPHIC_DAT…" at bounding box center [258, 351] width 175 height 55
drag, startPoint x: 229, startPoint y: 359, endPoint x: 167, endPoint y: 350, distance: 62.8
click at [167, 350] on td "VILLANCICOS DE [DATE] Y CANCIONES DE [DATE],VILLANCICOS,MUSICA [DEMOGRAPHIC_DAT…" at bounding box center [256, 350] width 192 height 55
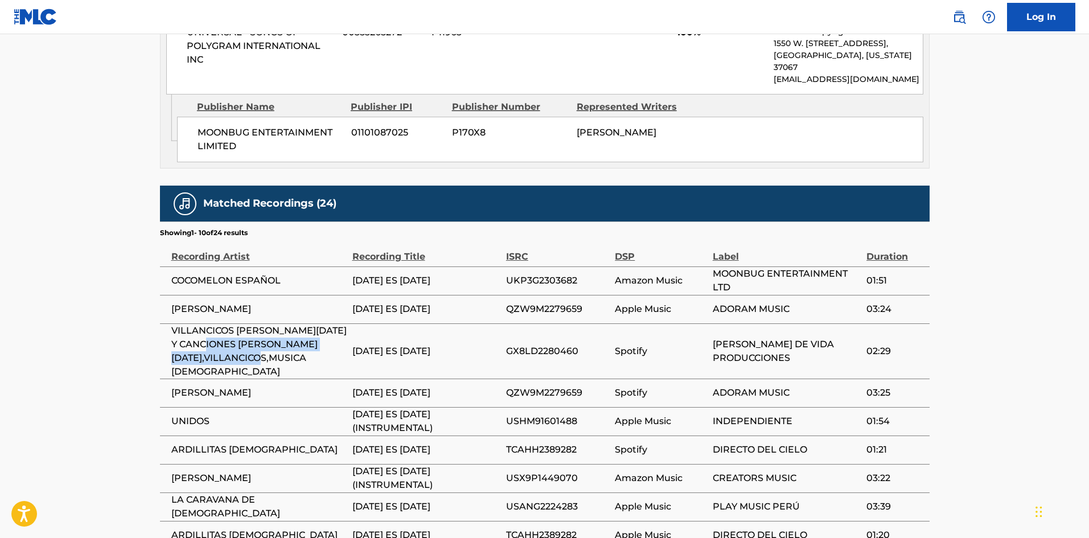
copy span "NAVIDAD,VILLANCICOS,MUSICA CRISTIANA"
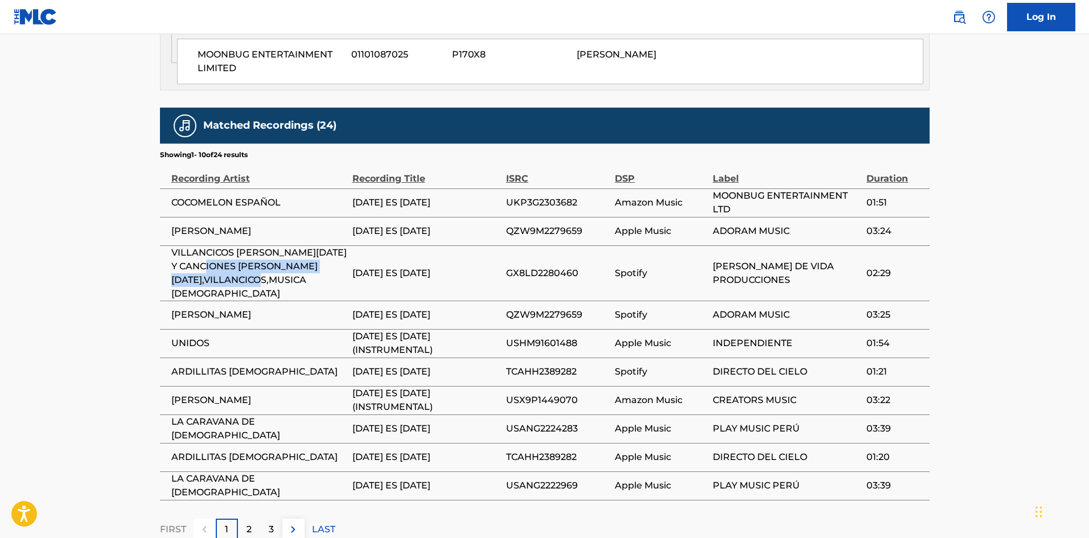
scroll to position [740, 0]
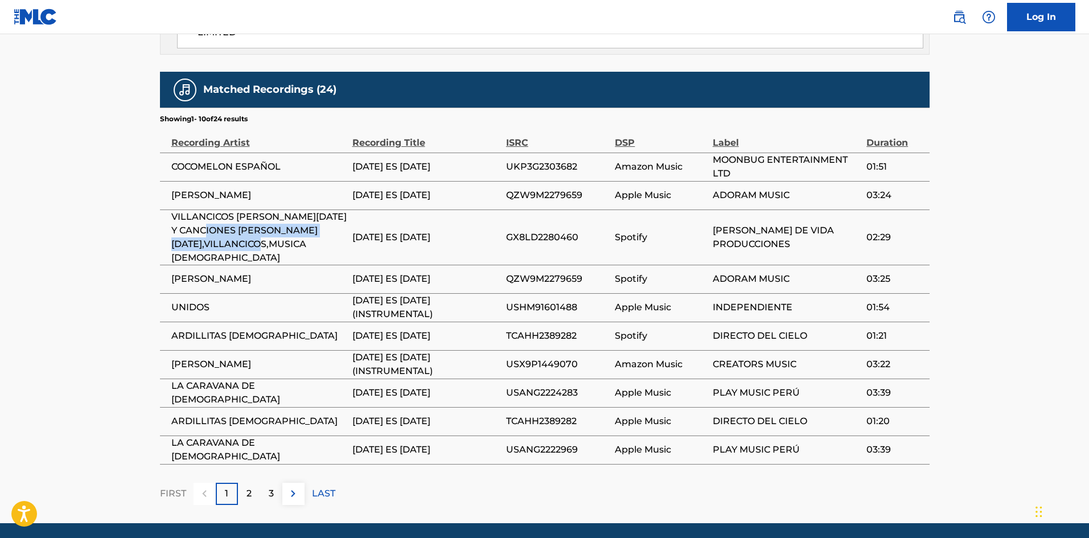
drag, startPoint x: 259, startPoint y: 264, endPoint x: 167, endPoint y: 261, distance: 91.7
click at [167, 265] on td "[PERSON_NAME]" at bounding box center [256, 279] width 192 height 28
copy span "[PERSON_NAME]"
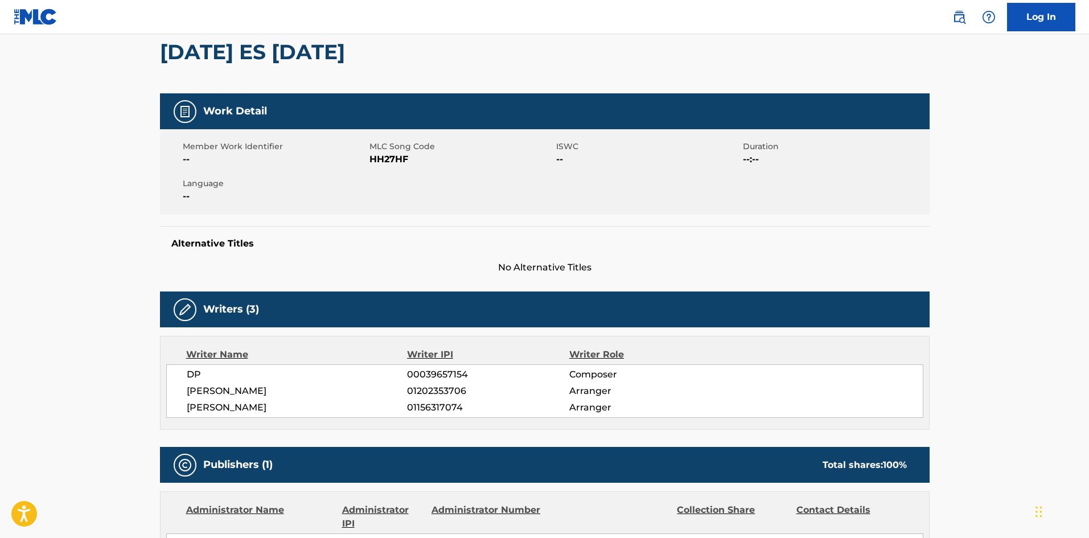
scroll to position [0, 0]
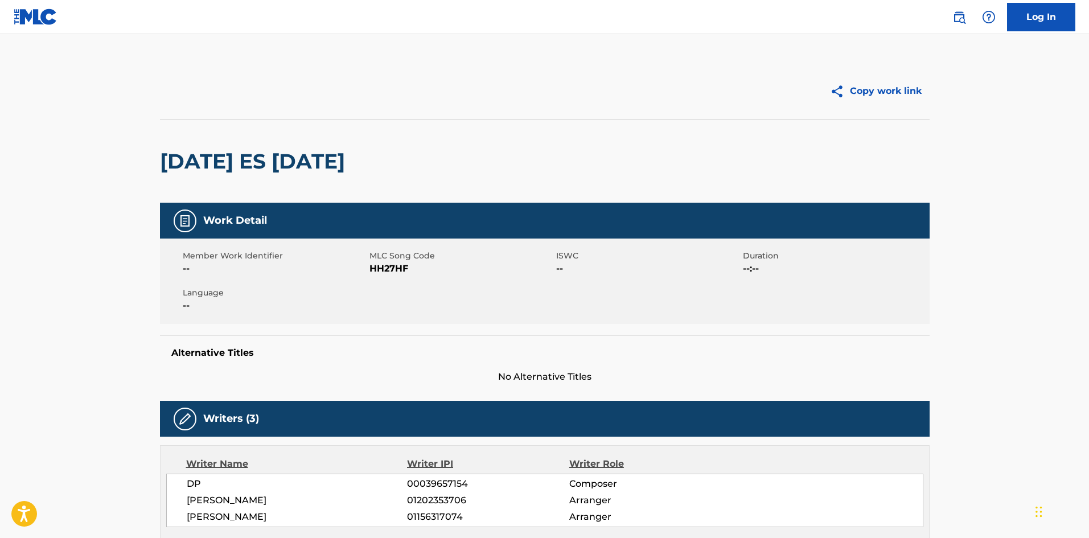
click at [194, 165] on h2 "[PERSON_NAME] [DATE]" at bounding box center [255, 162] width 191 height 26
click at [851, 97] on button "Copy work link" at bounding box center [876, 91] width 108 height 28
click at [868, 83] on button "Copy work link" at bounding box center [876, 91] width 108 height 28
